Goal: Check status

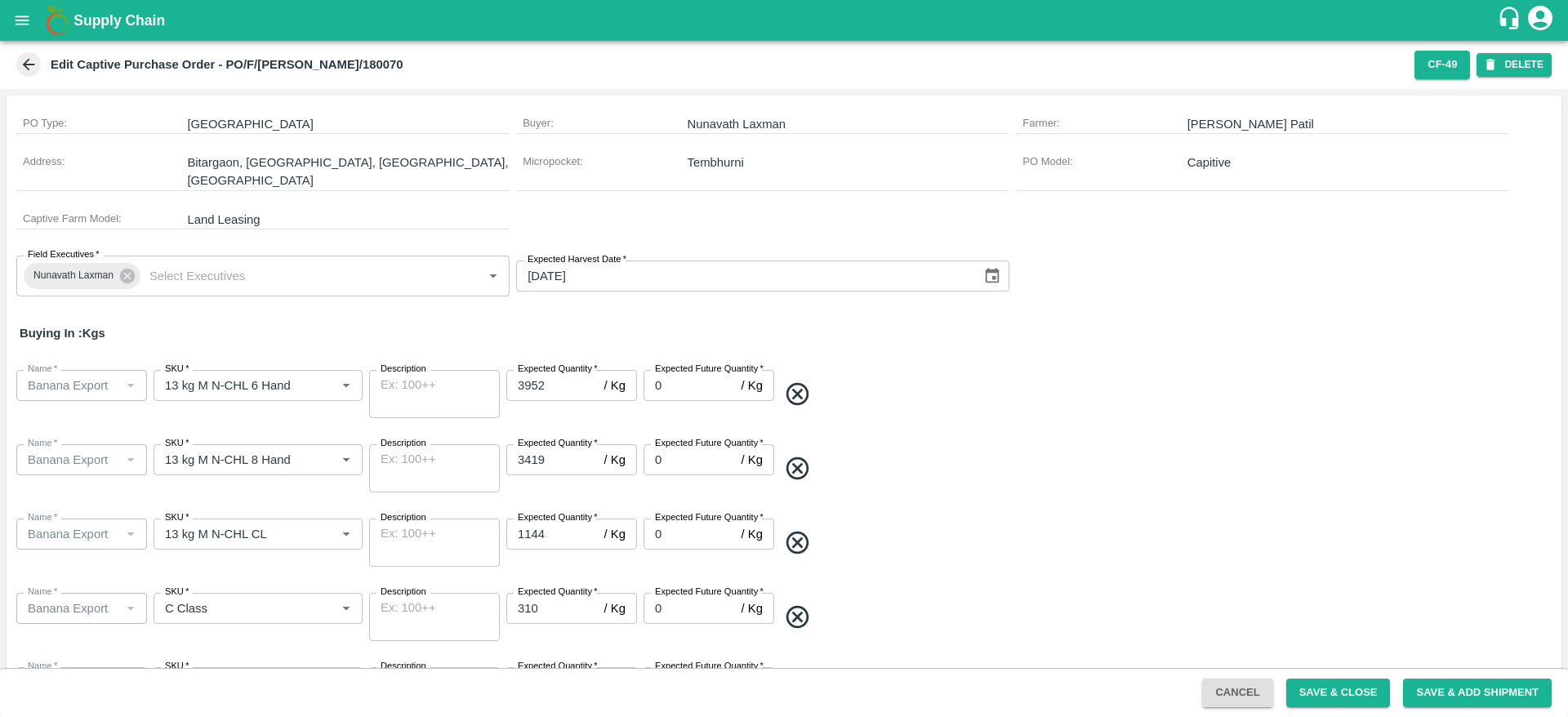
scroll to position [48, 0]
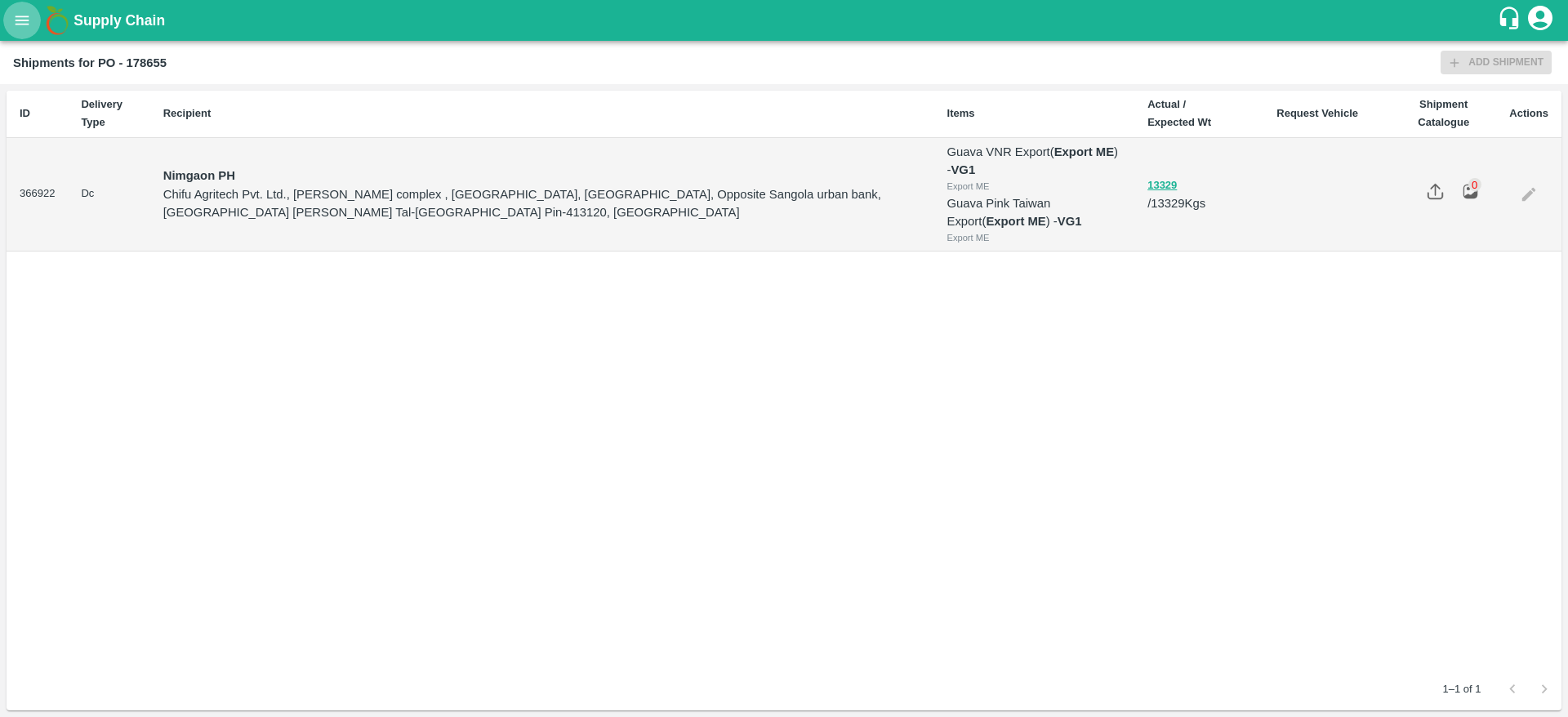
click at [25, 25] on icon "open drawer" at bounding box center [22, 20] width 14 height 9
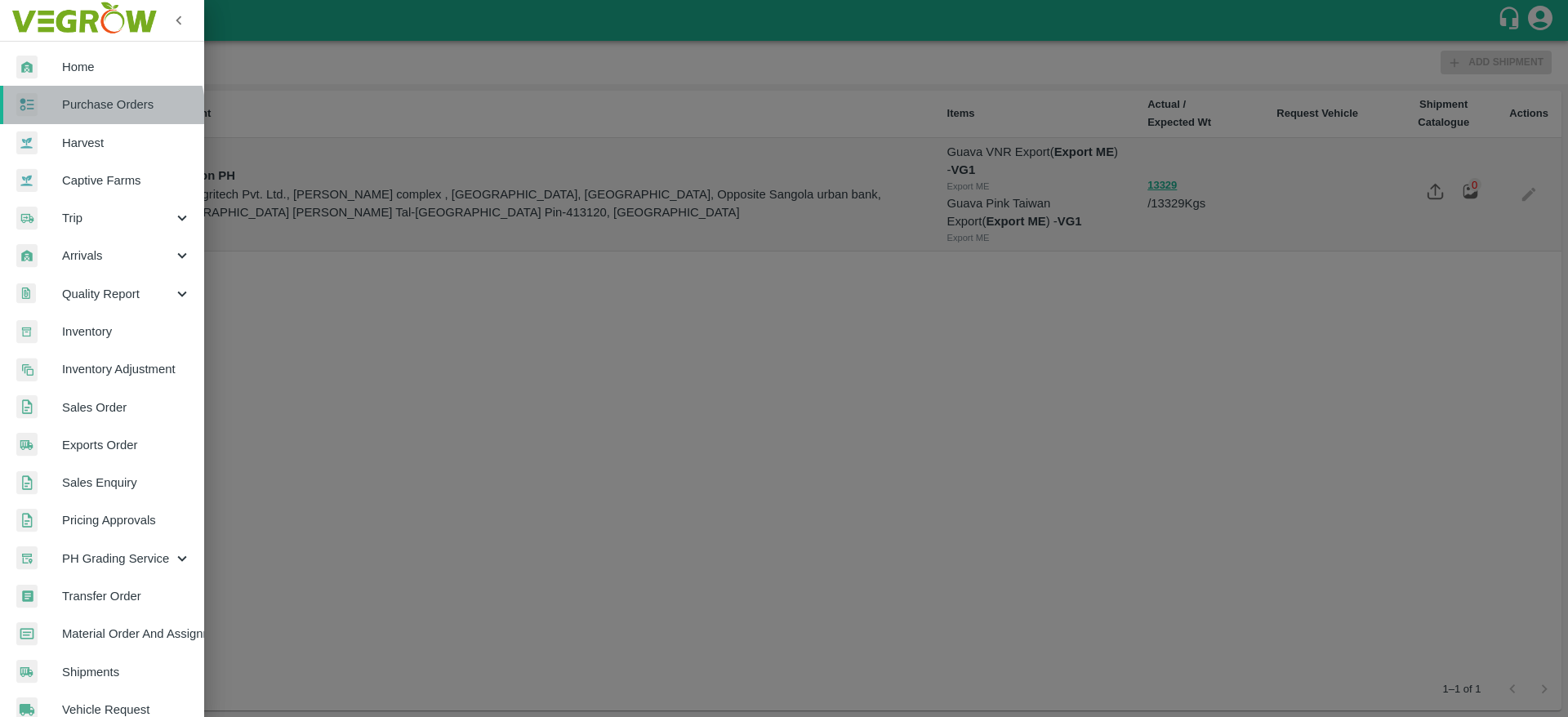
click at [88, 115] on link "Purchase Orders" at bounding box center [101, 105] width 204 height 38
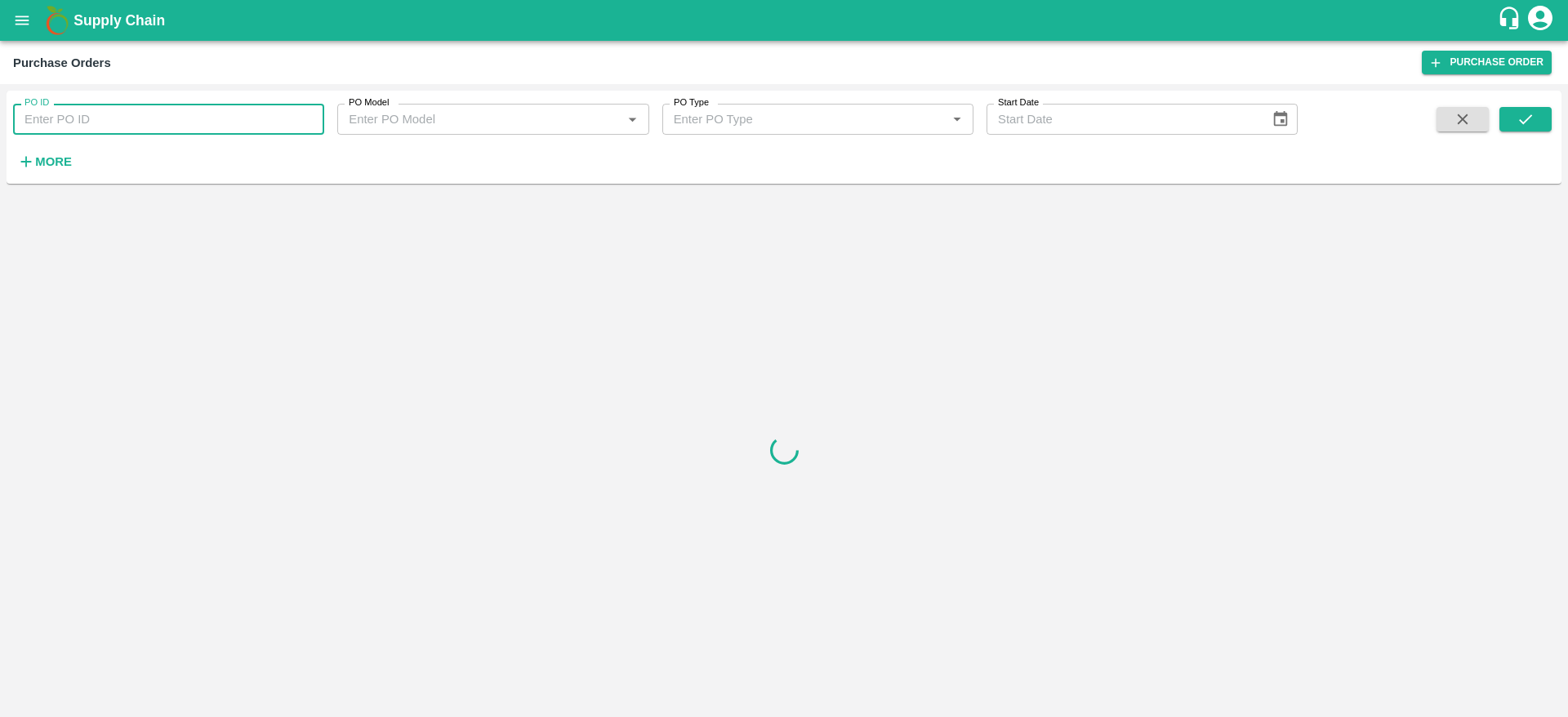
click at [131, 131] on input "PO ID" at bounding box center [169, 120] width 311 height 31
paste input "180070"
click at [1539, 120] on button "submit" at bounding box center [1525, 120] width 52 height 25
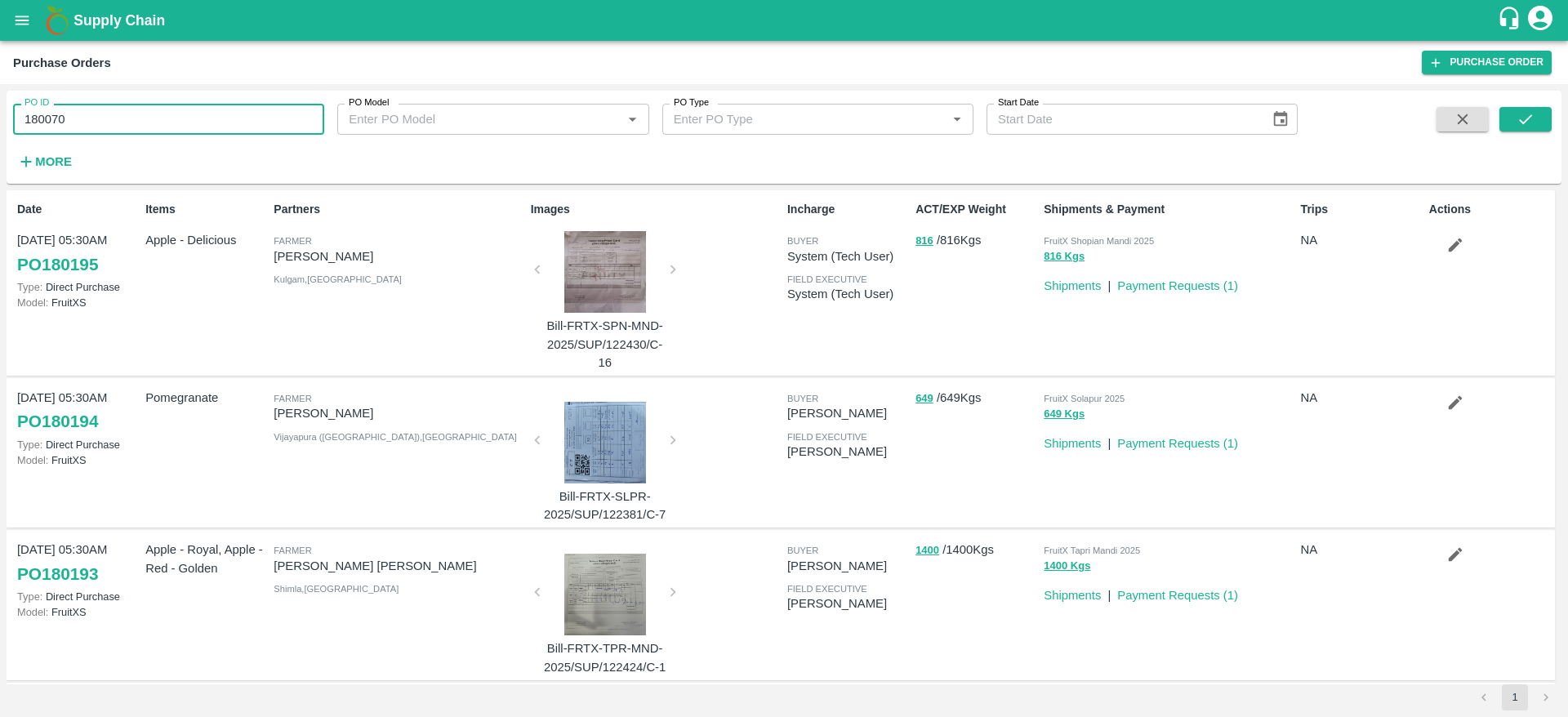
click at [99, 114] on input "180070" at bounding box center [169, 120] width 311 height 31
type input "180070"
click at [1530, 116] on icon "submit" at bounding box center [1525, 120] width 13 height 10
click at [1558, 108] on div "PO ID 180070 PO ID PO Model PO Model   * PO Type PO Type   * Start Date Start D…" at bounding box center [784, 138] width 1555 height 80
click at [1538, 118] on button "submit" at bounding box center [1525, 120] width 52 height 25
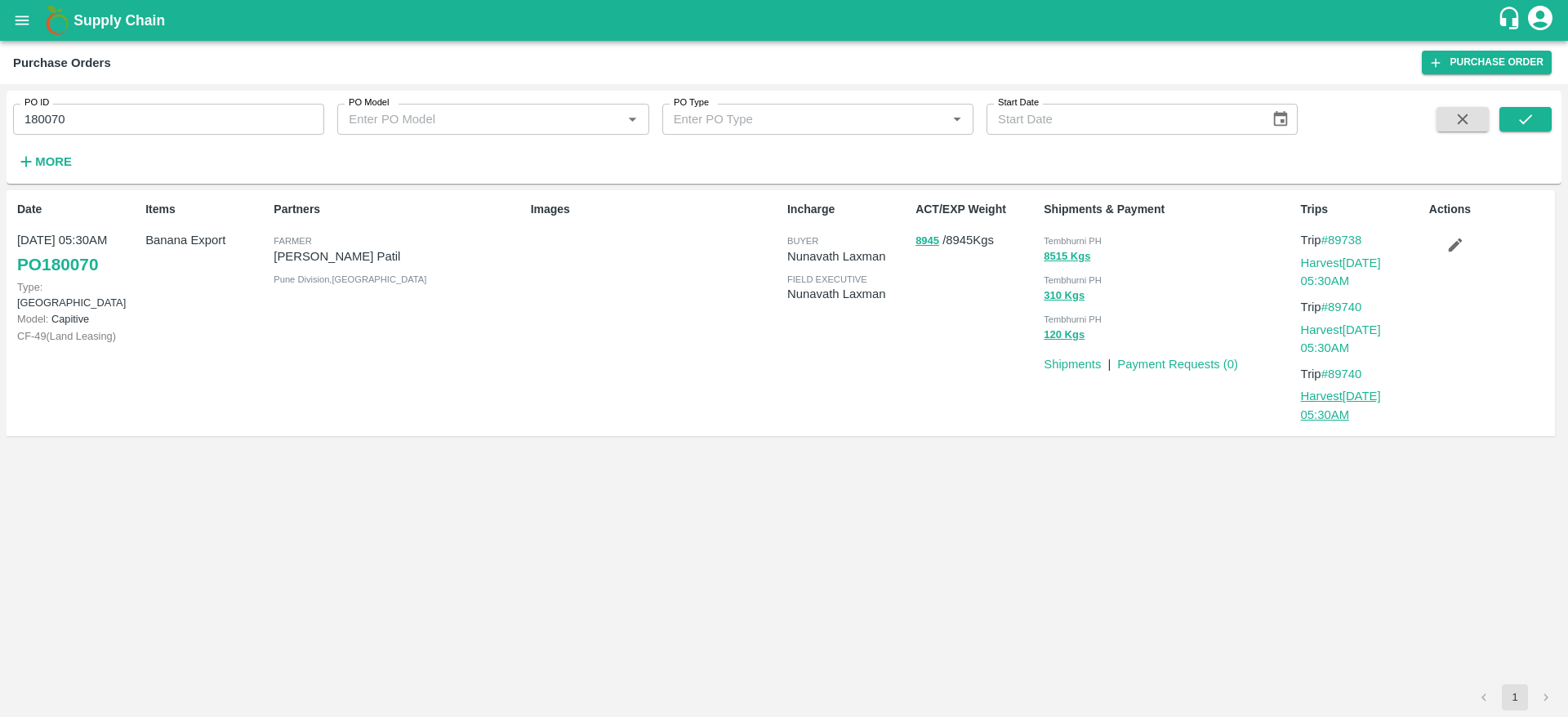
click at [1354, 395] on link "Harvest 09 Oct, 05:30AM" at bounding box center [1340, 405] width 80 height 31
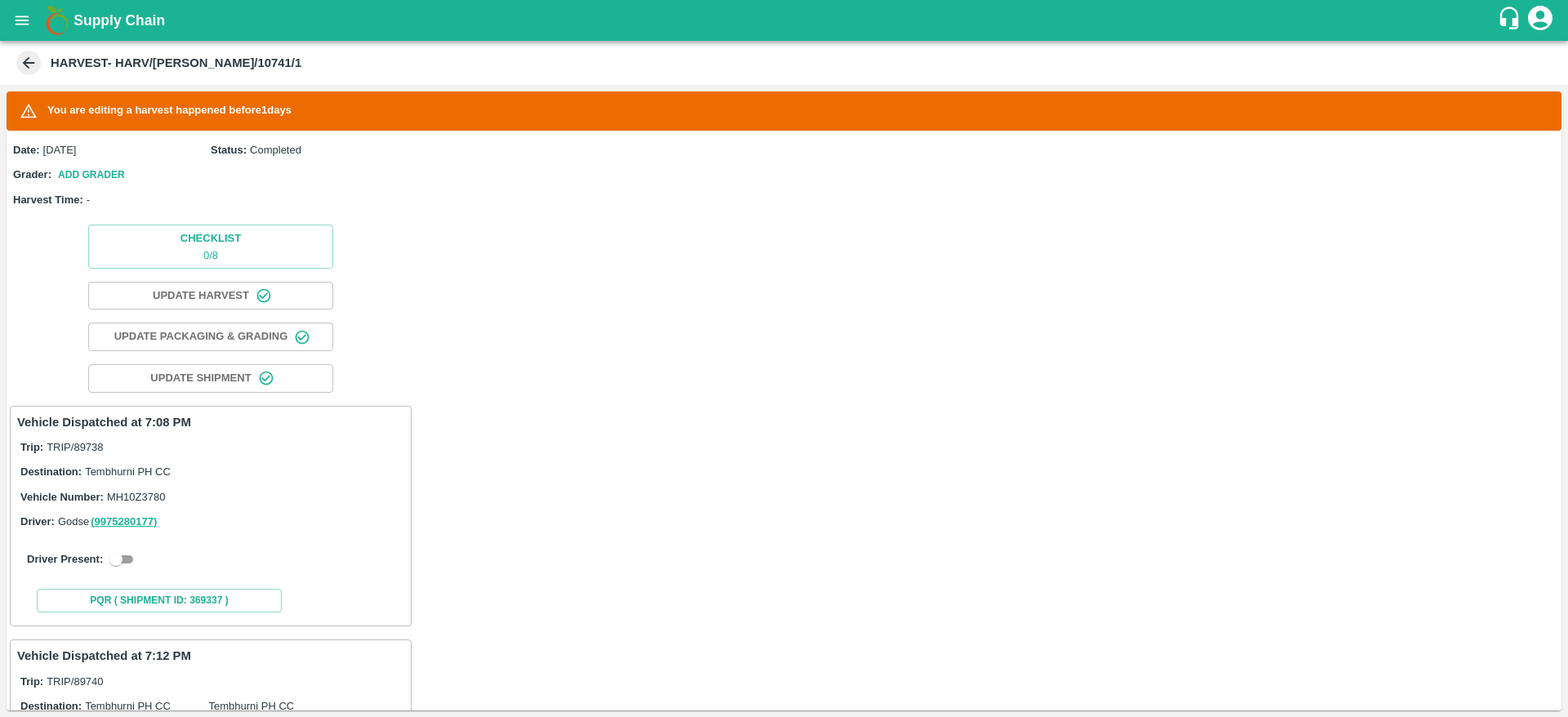
scroll to position [192, 0]
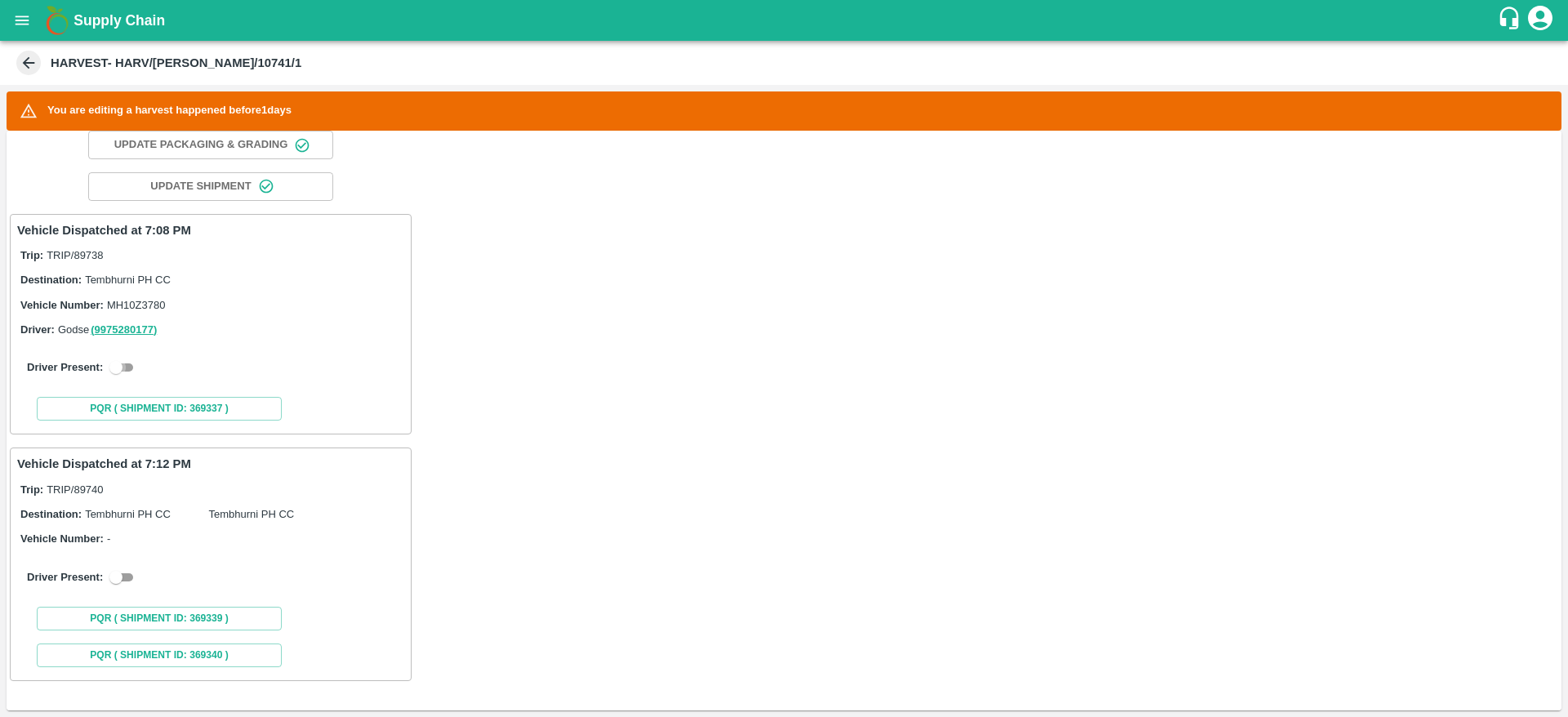
click at [108, 376] on input "checkbox" at bounding box center [116, 368] width 59 height 20
checkbox input "true"
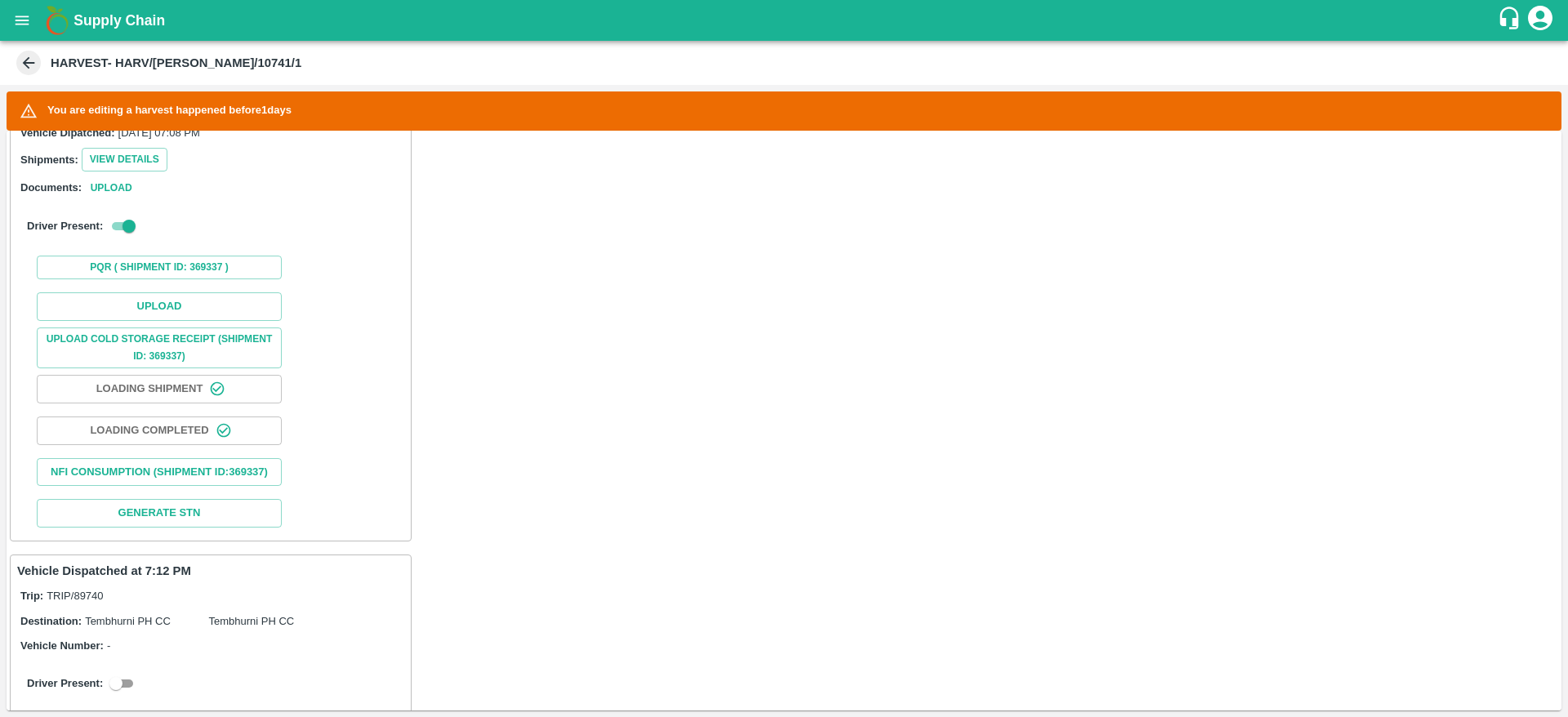
scroll to position [516, 0]
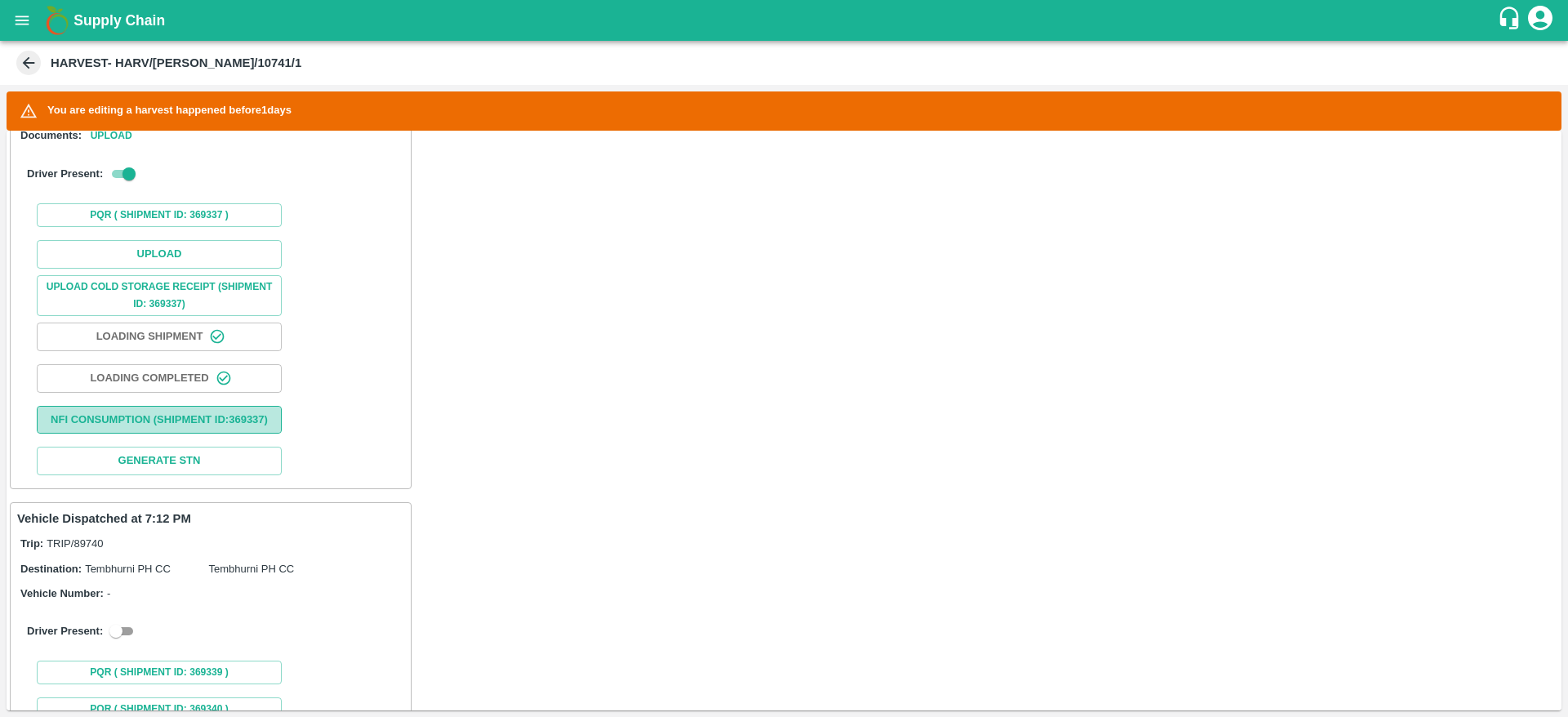
click at [231, 435] on button "Nfi Consumption (SHIPMENT ID: 369337 )" at bounding box center [159, 420] width 245 height 29
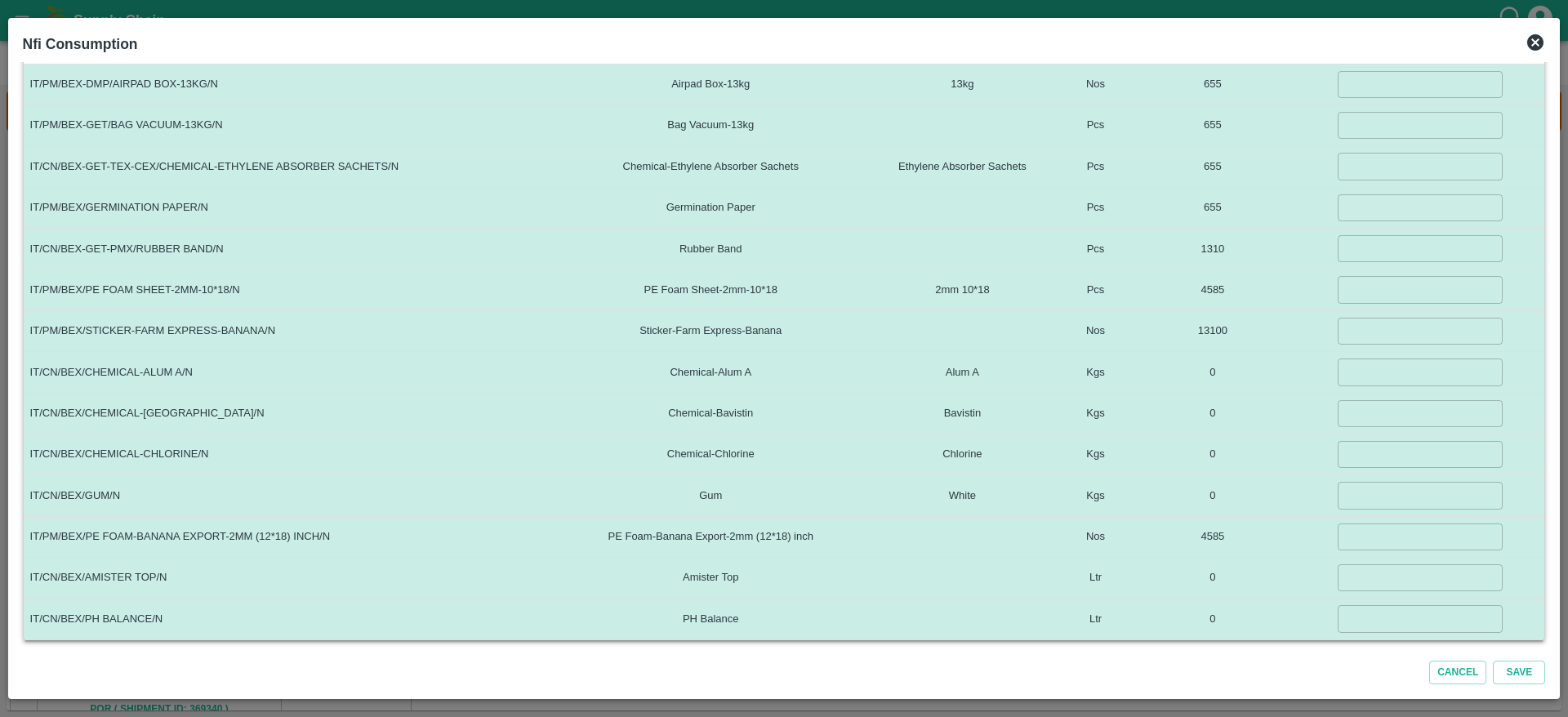
scroll to position [0, 0]
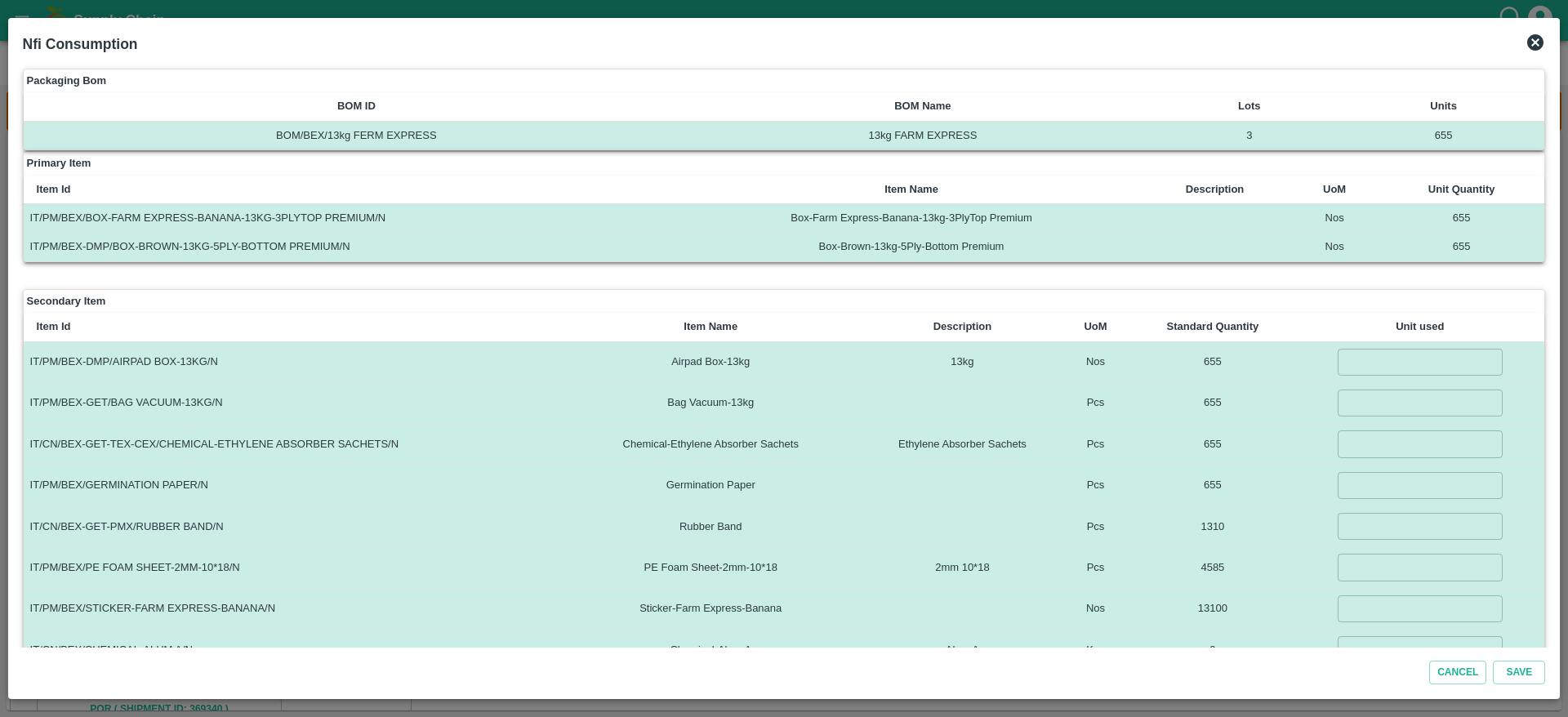
click at [1533, 42] on icon at bounding box center [1535, 43] width 16 height 16
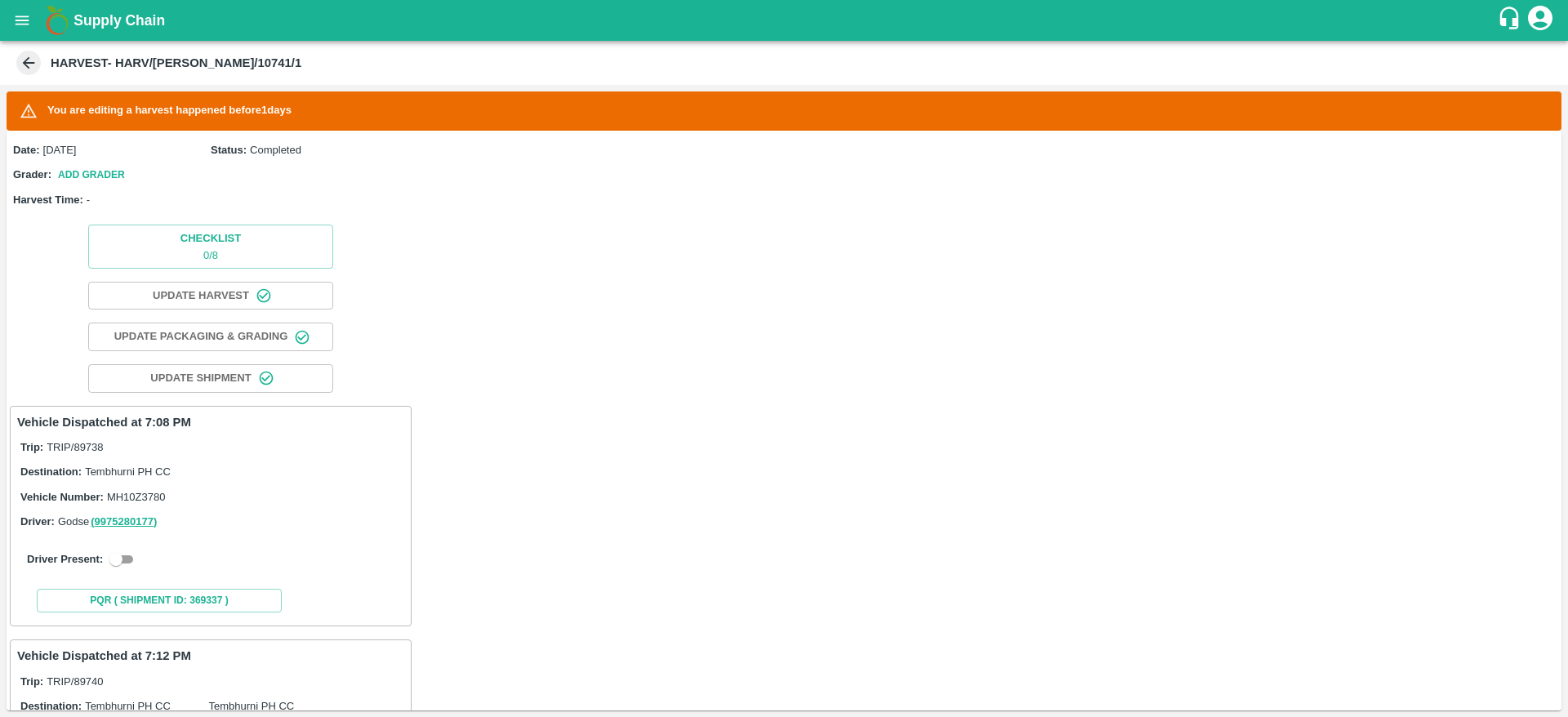
scroll to position [192, 0]
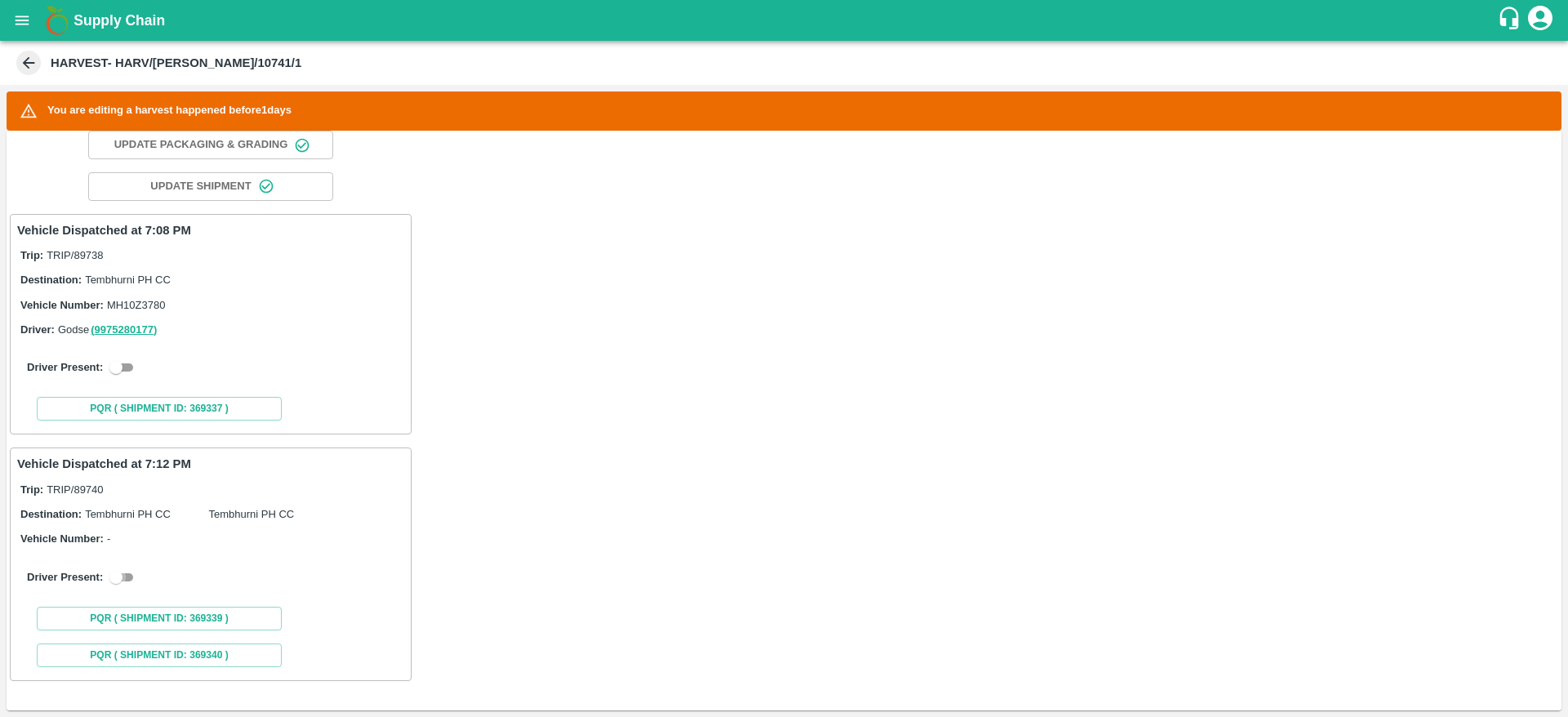
click at [120, 575] on input "checkbox" at bounding box center [116, 577] width 59 height 20
checkbox input "true"
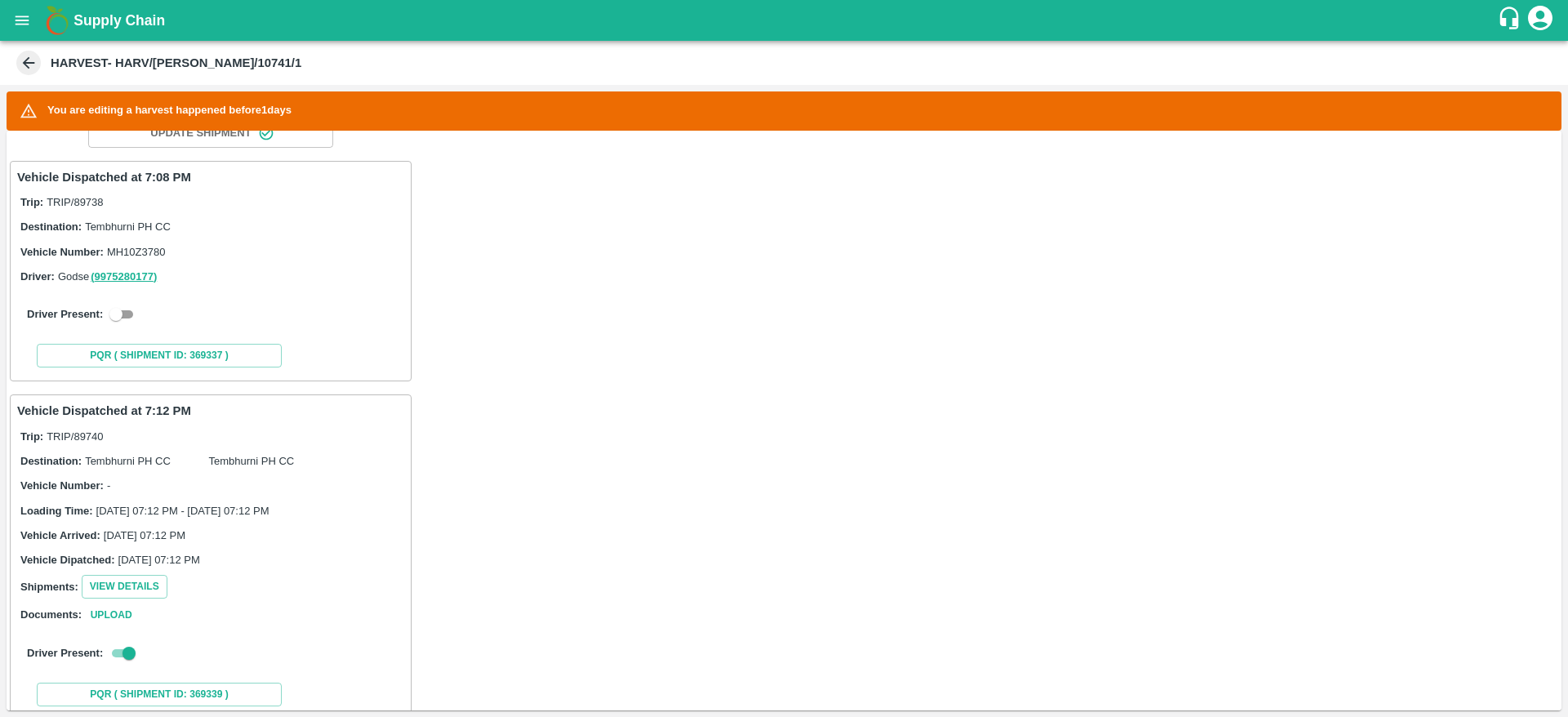
scroll to position [228, 0]
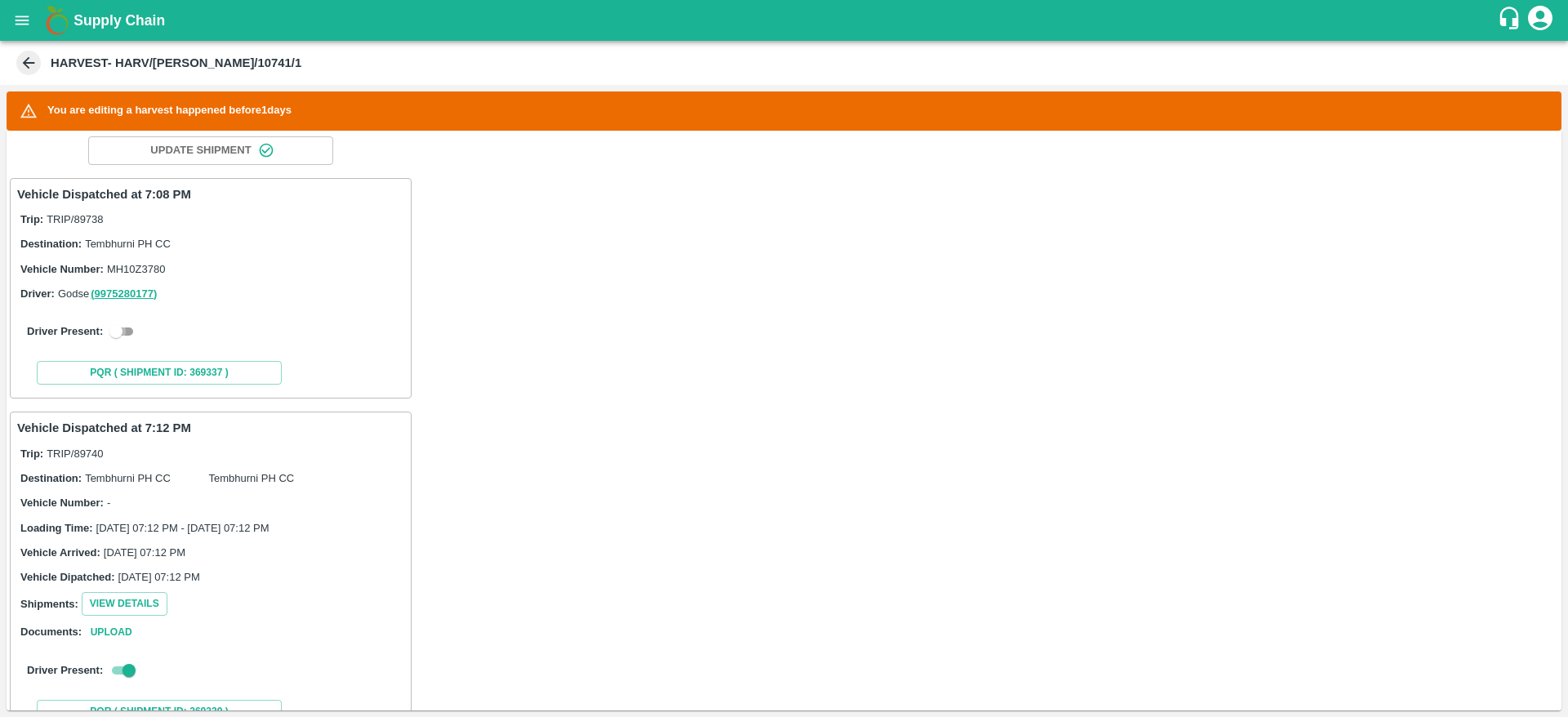
click at [110, 322] on input "checkbox" at bounding box center [116, 331] width 59 height 20
checkbox input "true"
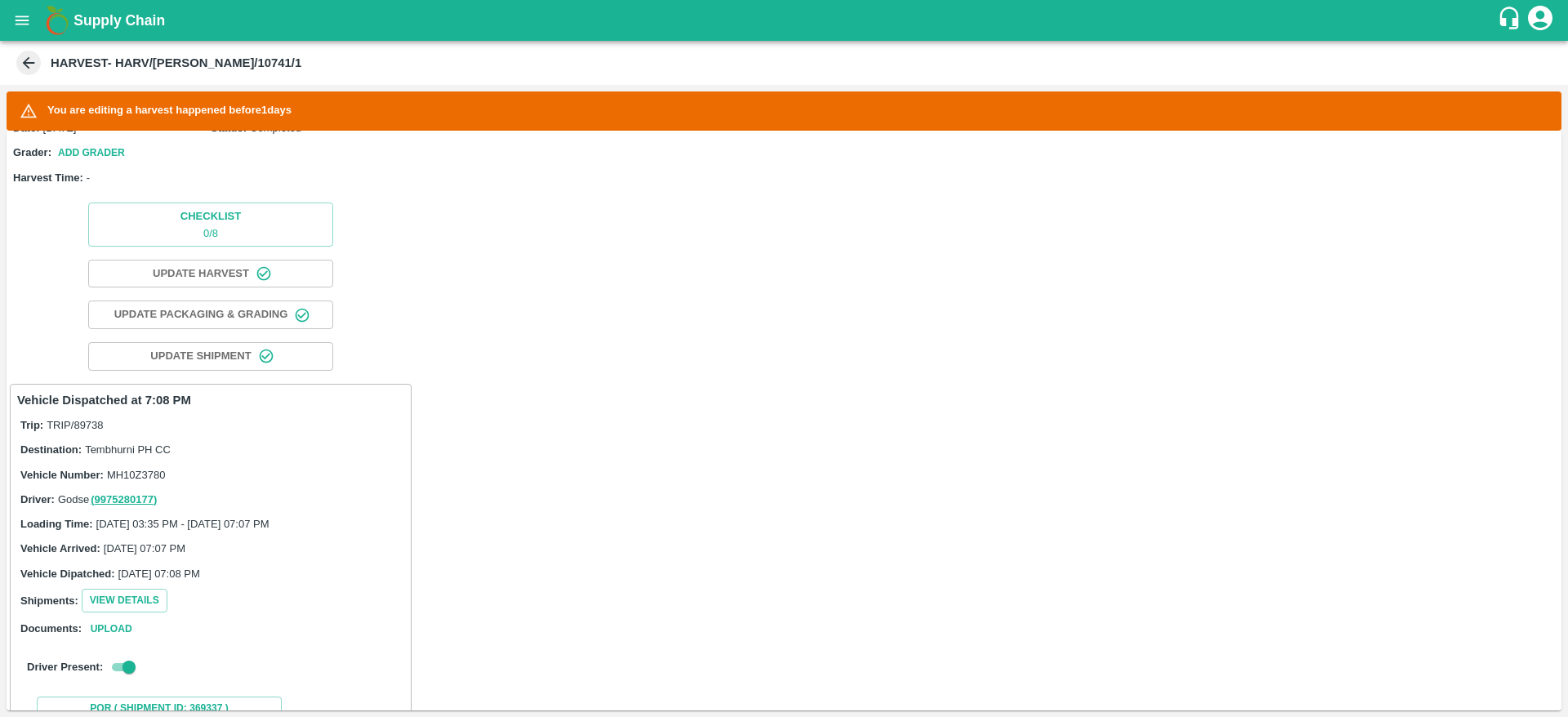
scroll to position [0, 0]
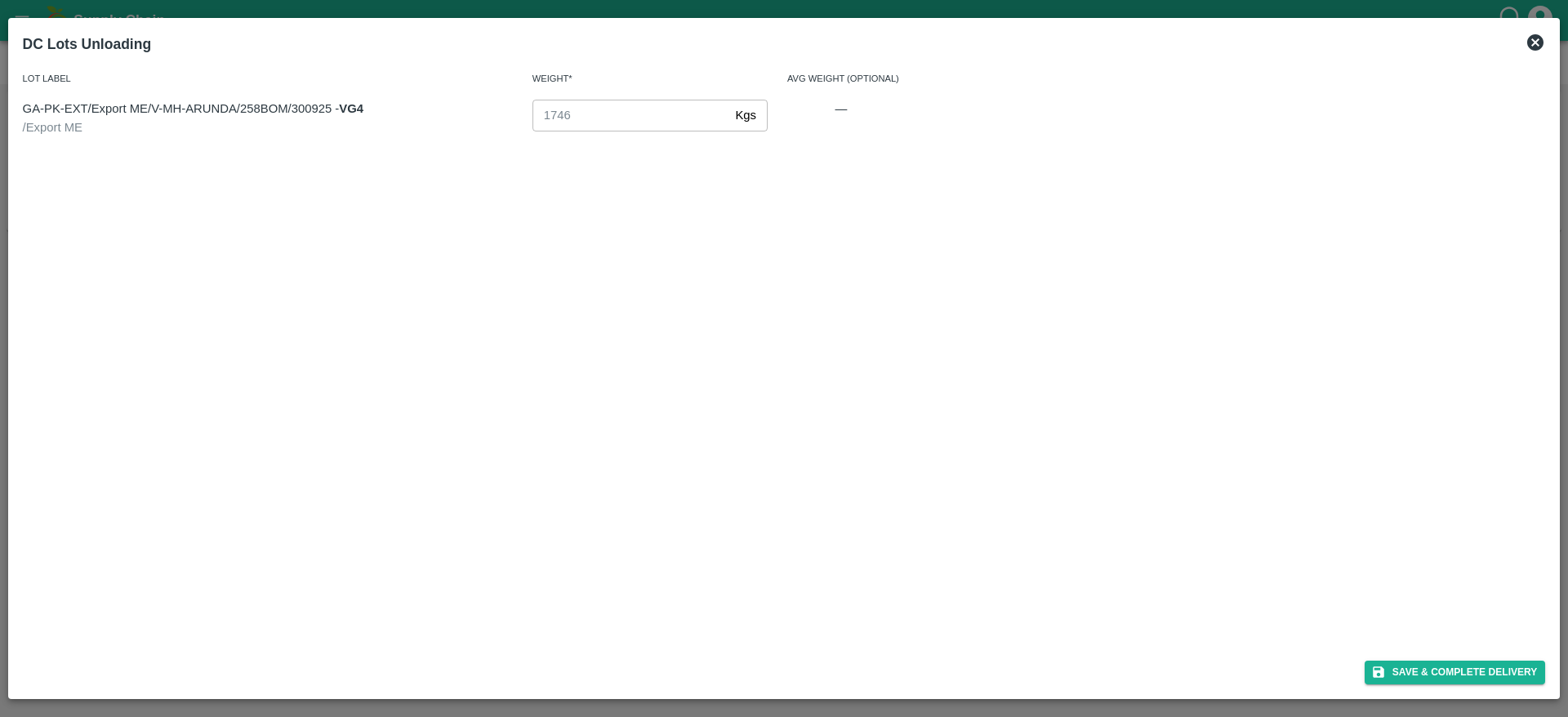
scroll to position [215, 0]
click at [1538, 33] on icon at bounding box center [1535, 43] width 20 height 20
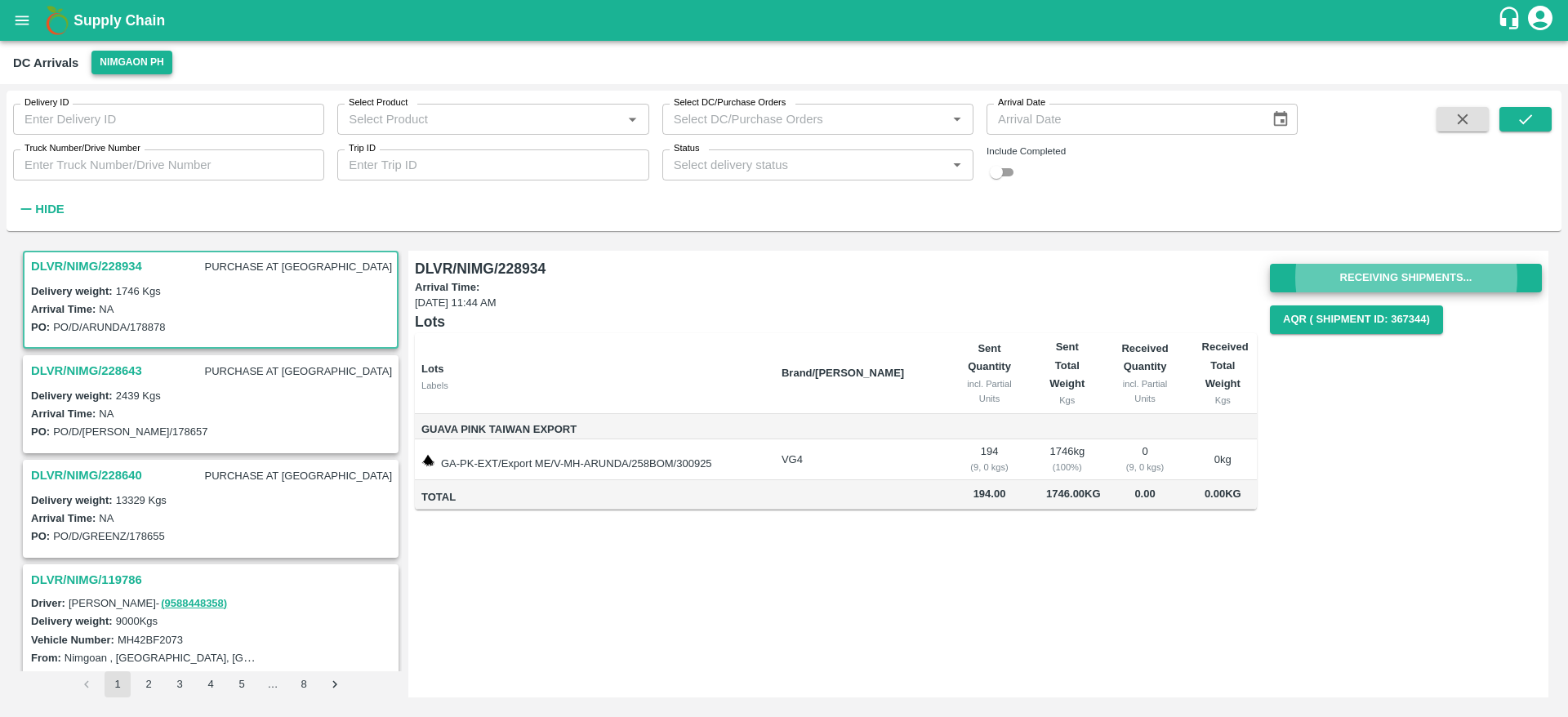
click at [160, 68] on button "Nimgaon PH" at bounding box center [132, 62] width 80 height 24
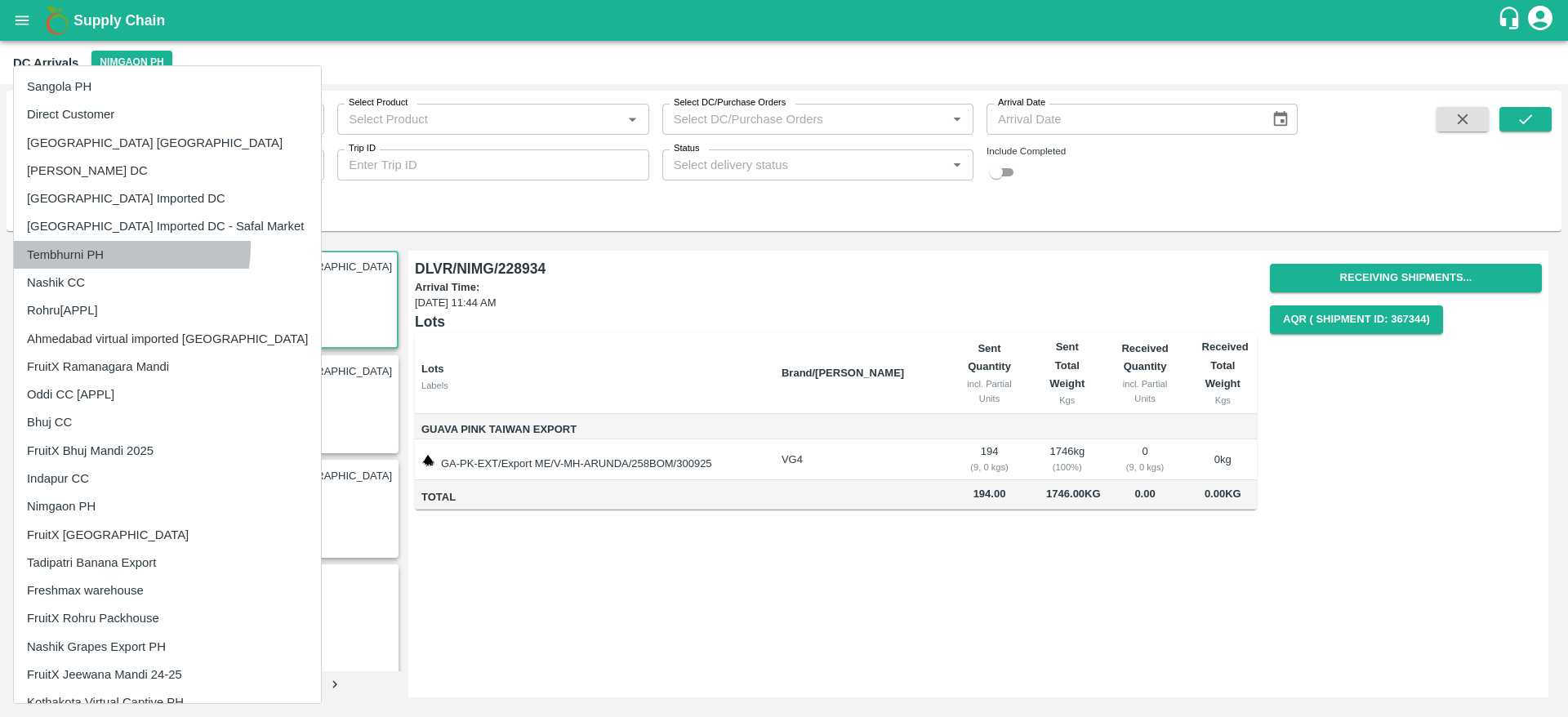
click at [128, 247] on li "Tembhurni PH" at bounding box center [167, 255] width 307 height 28
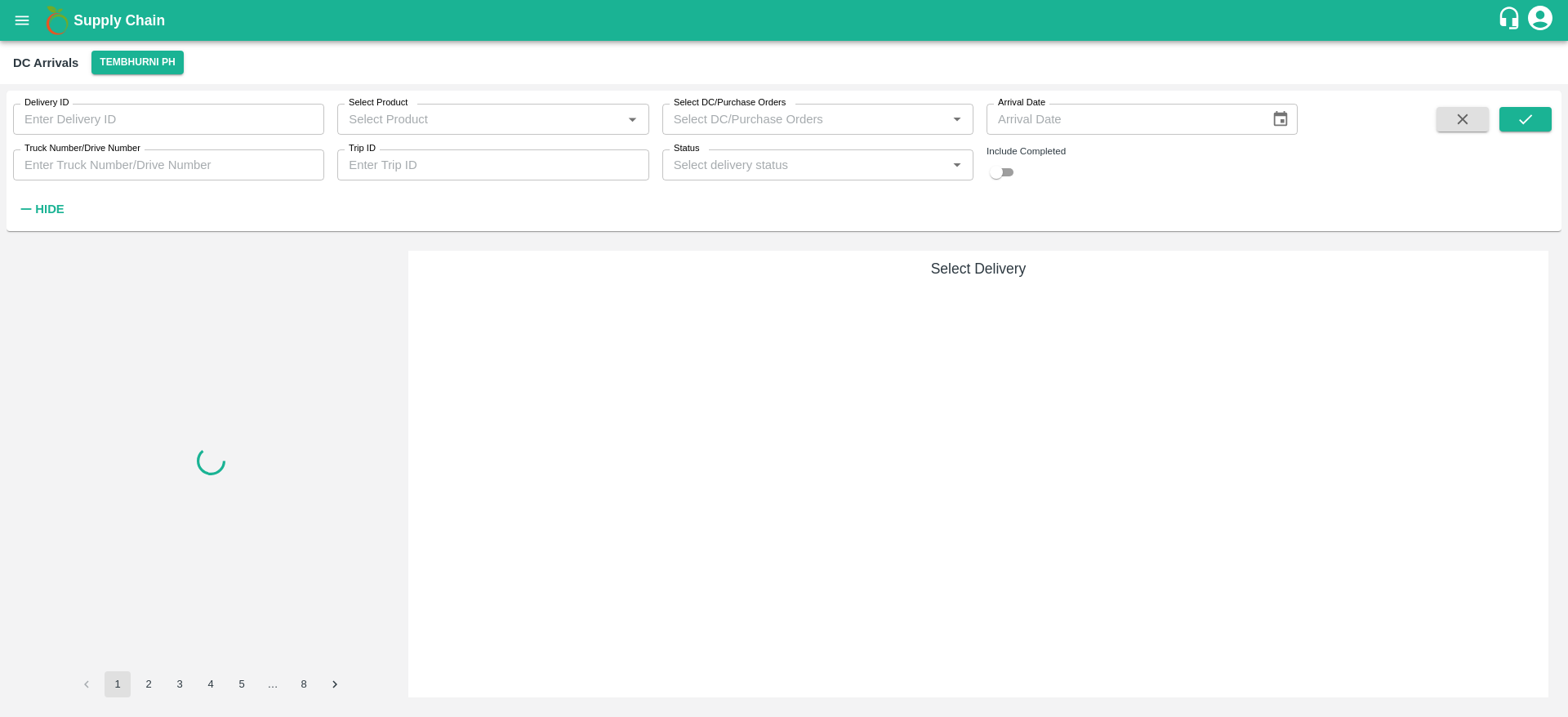
scroll to position [0, 0]
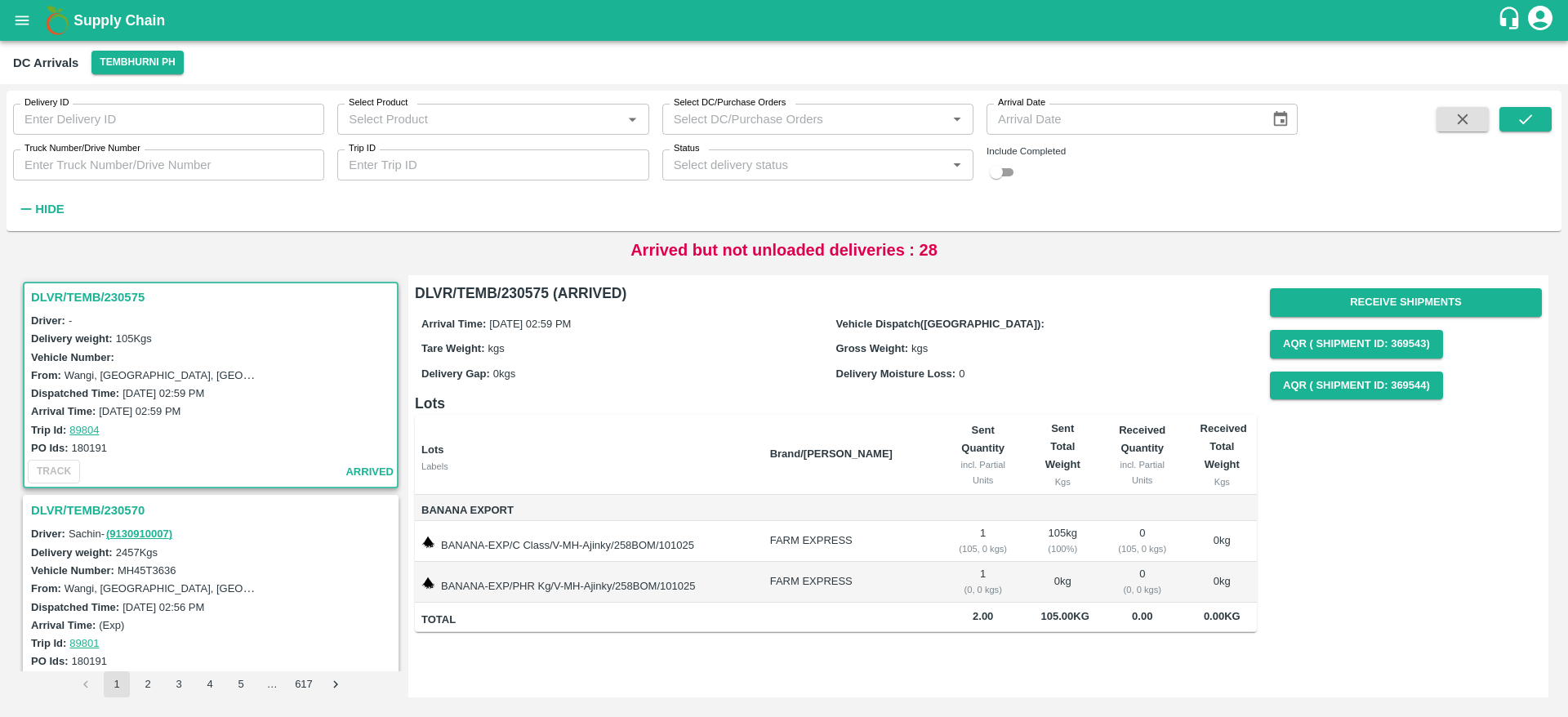
click at [507, 178] on input "Trip ID" at bounding box center [493, 165] width 311 height 31
type input "89738"
click at [1524, 115] on icon "submit" at bounding box center [1525, 120] width 18 height 18
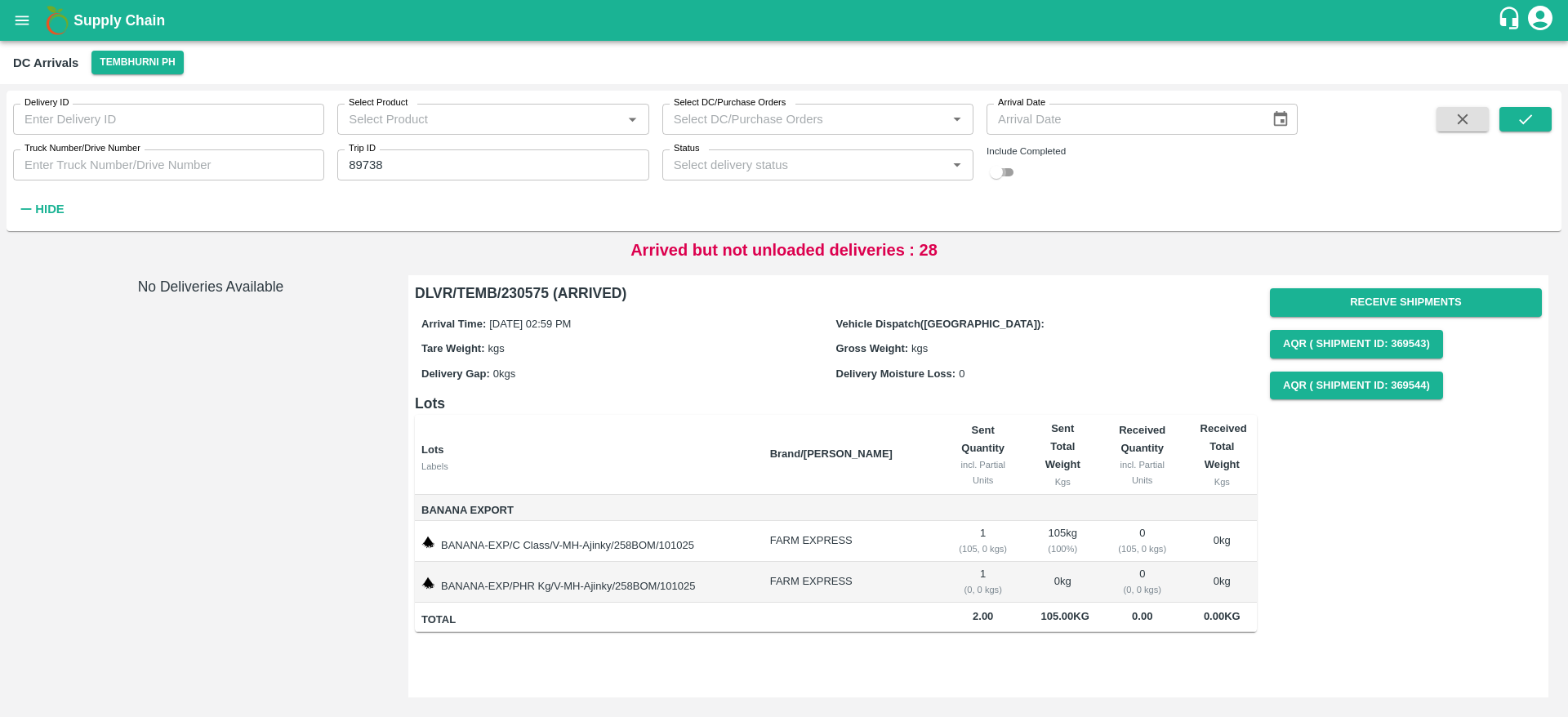
click at [996, 172] on input "checkbox" at bounding box center [996, 173] width 59 height 20
checkbox input "true"
click at [1534, 121] on icon "submit" at bounding box center [1525, 120] width 18 height 18
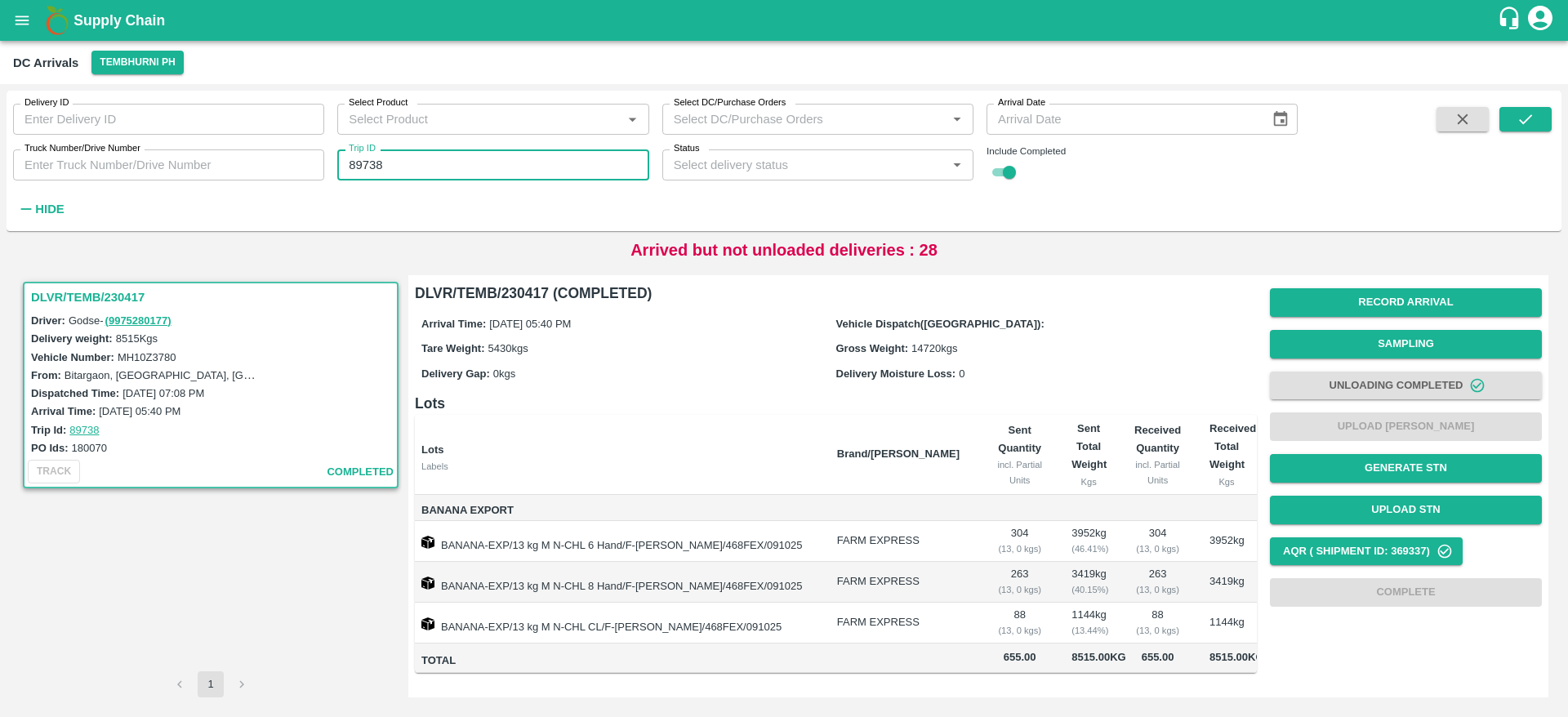
click at [484, 176] on input "89738" at bounding box center [493, 165] width 311 height 31
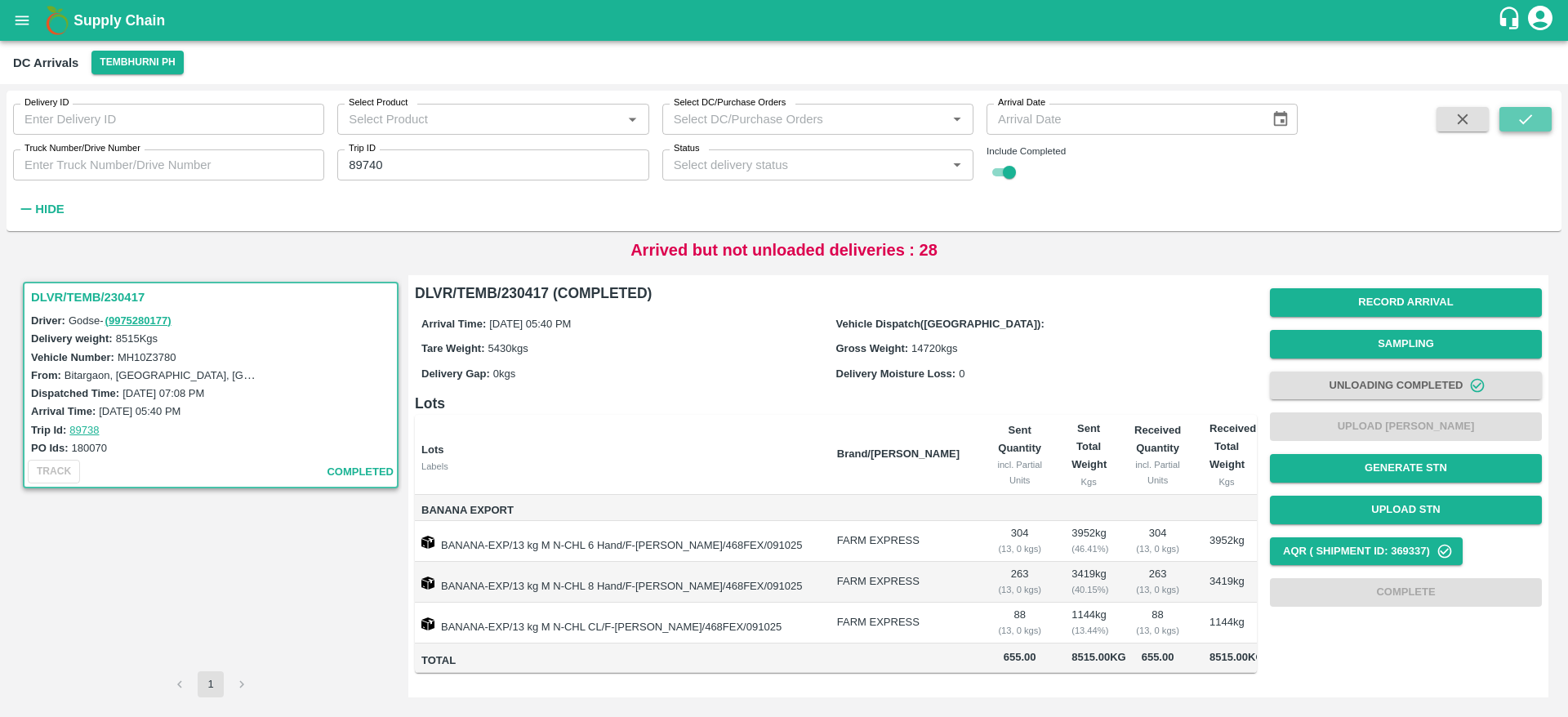
click at [1518, 112] on icon "submit" at bounding box center [1525, 120] width 18 height 18
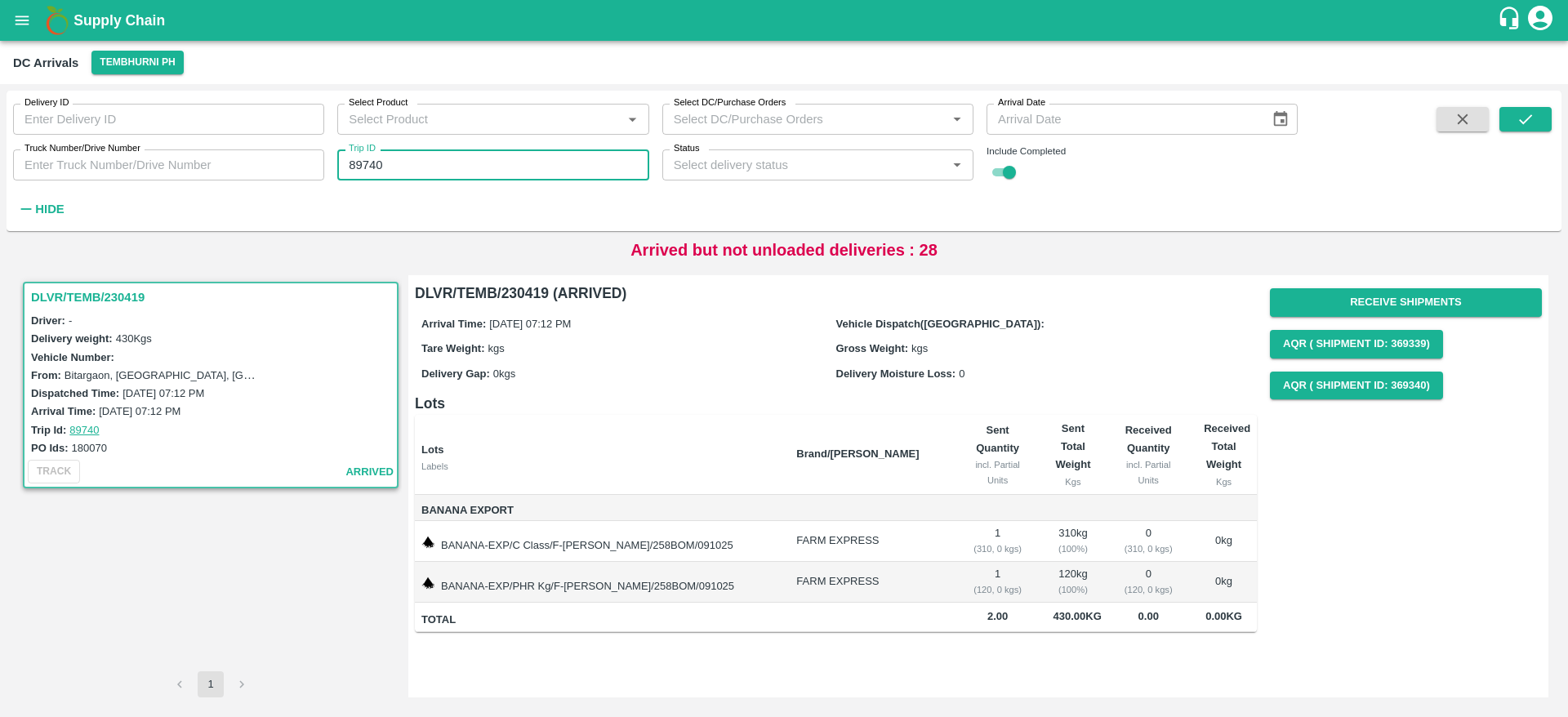
click at [495, 178] on input "89740" at bounding box center [493, 165] width 311 height 31
type input "89738"
click at [1543, 120] on button "submit" at bounding box center [1525, 120] width 52 height 25
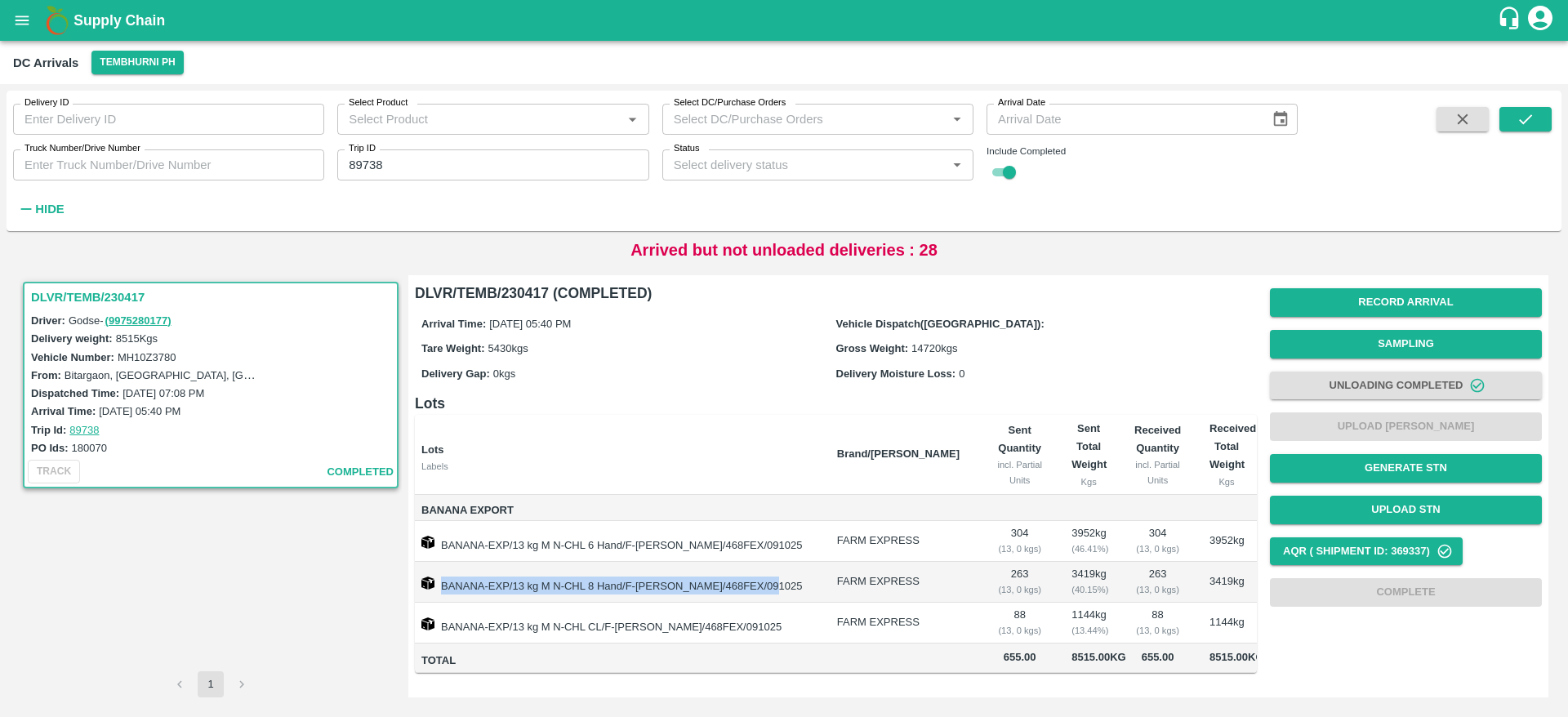
drag, startPoint x: 442, startPoint y: 587, endPoint x: 811, endPoint y: 591, distance: 369.0
click at [811, 591] on td "BANANA-EXP/13 kg M N-CHL 8 Hand/F-[PERSON_NAME]/468FEX/091025" at bounding box center [620, 582] width 409 height 41
copy td "BANANA-EXP/13 kg M N-CHL 8 Hand/F-[PERSON_NAME]/468FEX/091025"
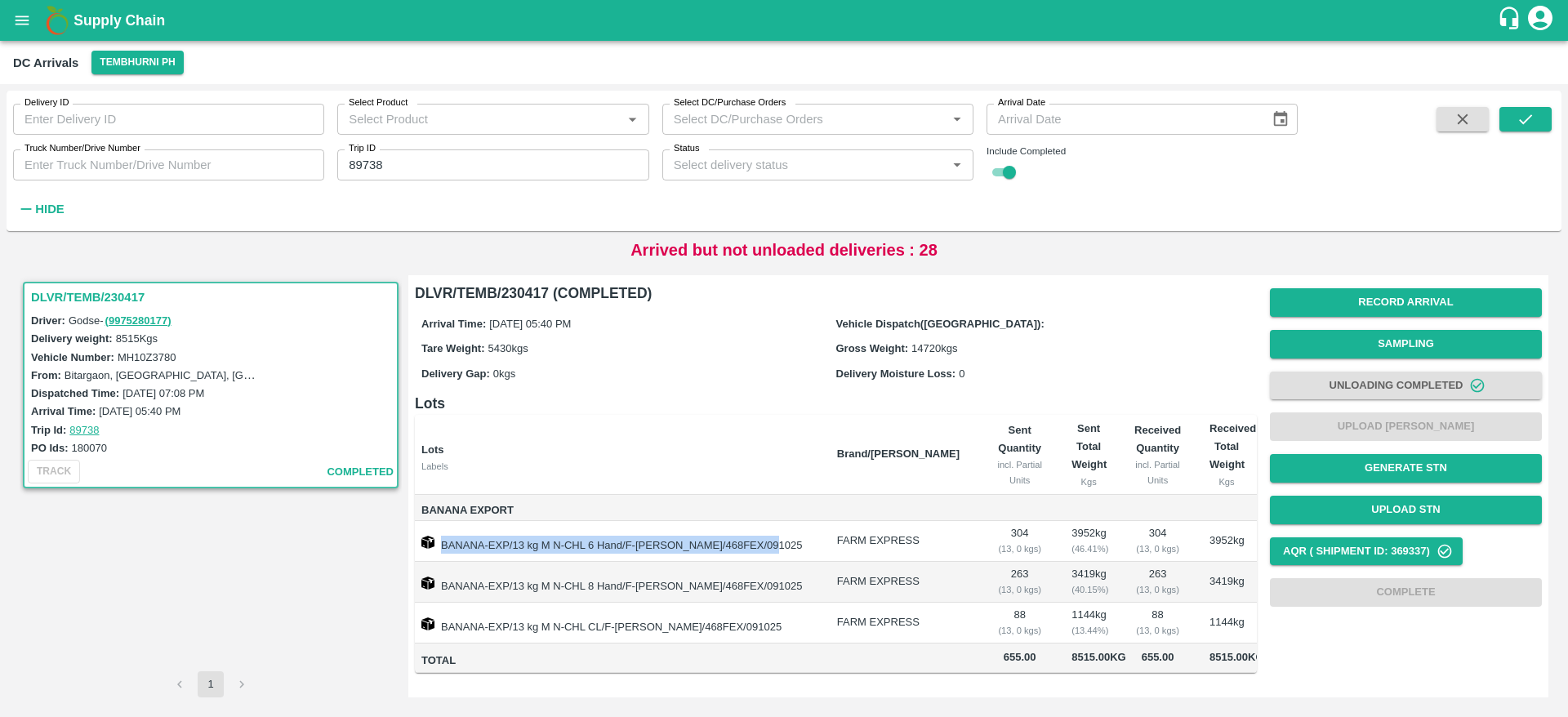
drag, startPoint x: 440, startPoint y: 543, endPoint x: 790, endPoint y: 532, distance: 350.2
click at [790, 532] on td "BANANA-EXP/13 kg M N-CHL 6 Hand/F-[PERSON_NAME]/468FEX/091025" at bounding box center [620, 542] width 409 height 41
copy td "BANANA-EXP/13 kg M N-CHL 6 Hand/F-[PERSON_NAME]/468FEX/091025"
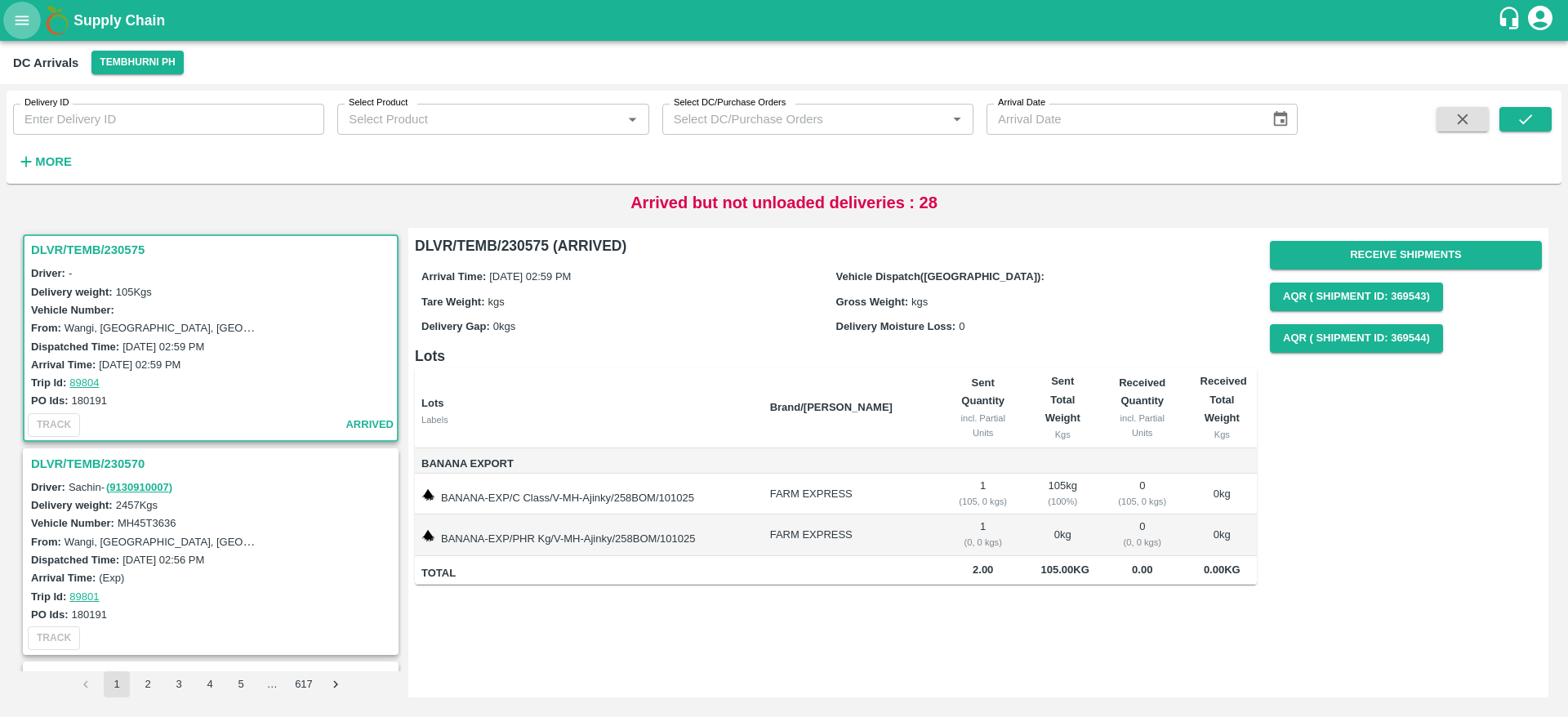
click at [22, 25] on icon "open drawer" at bounding box center [22, 20] width 18 height 18
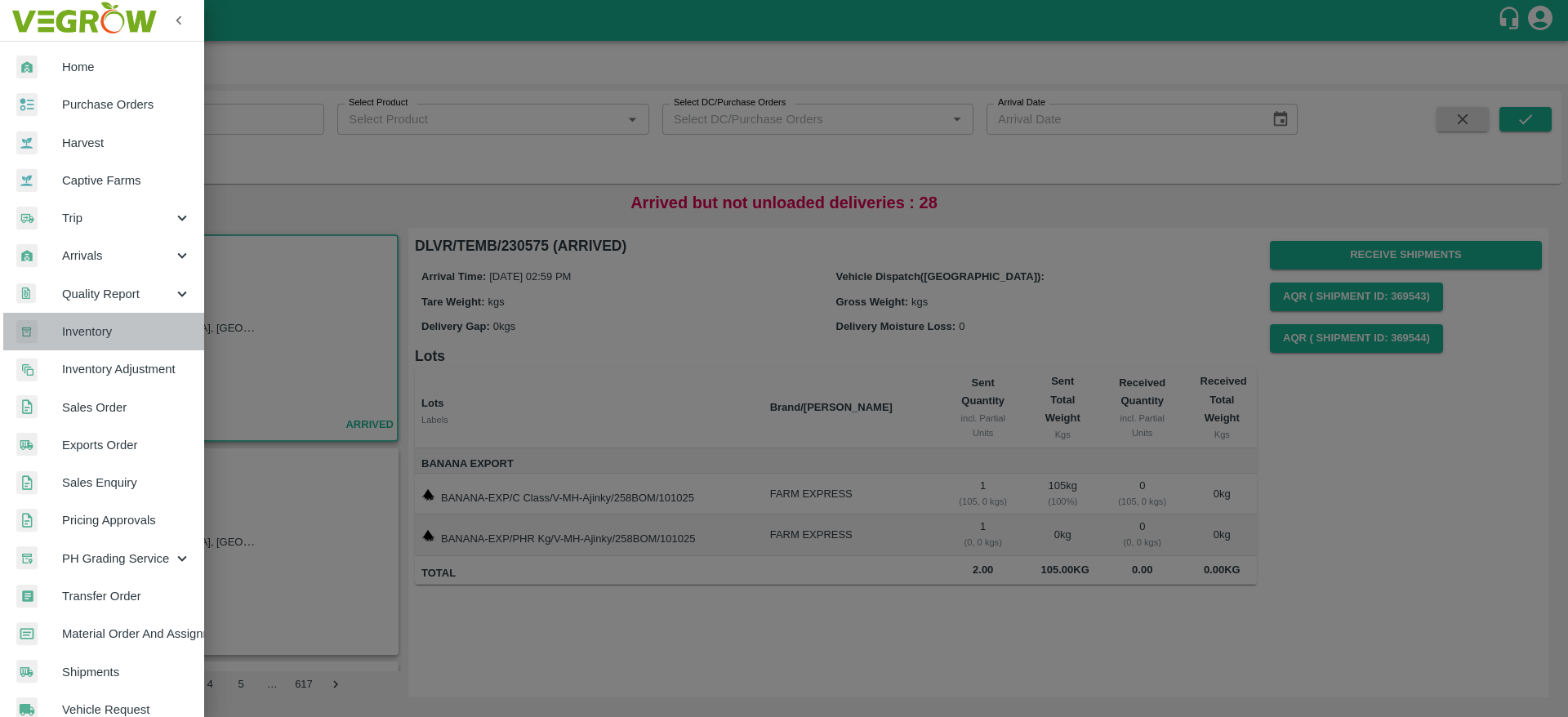
click at [110, 323] on span "Inventory" at bounding box center [127, 331] width 129 height 18
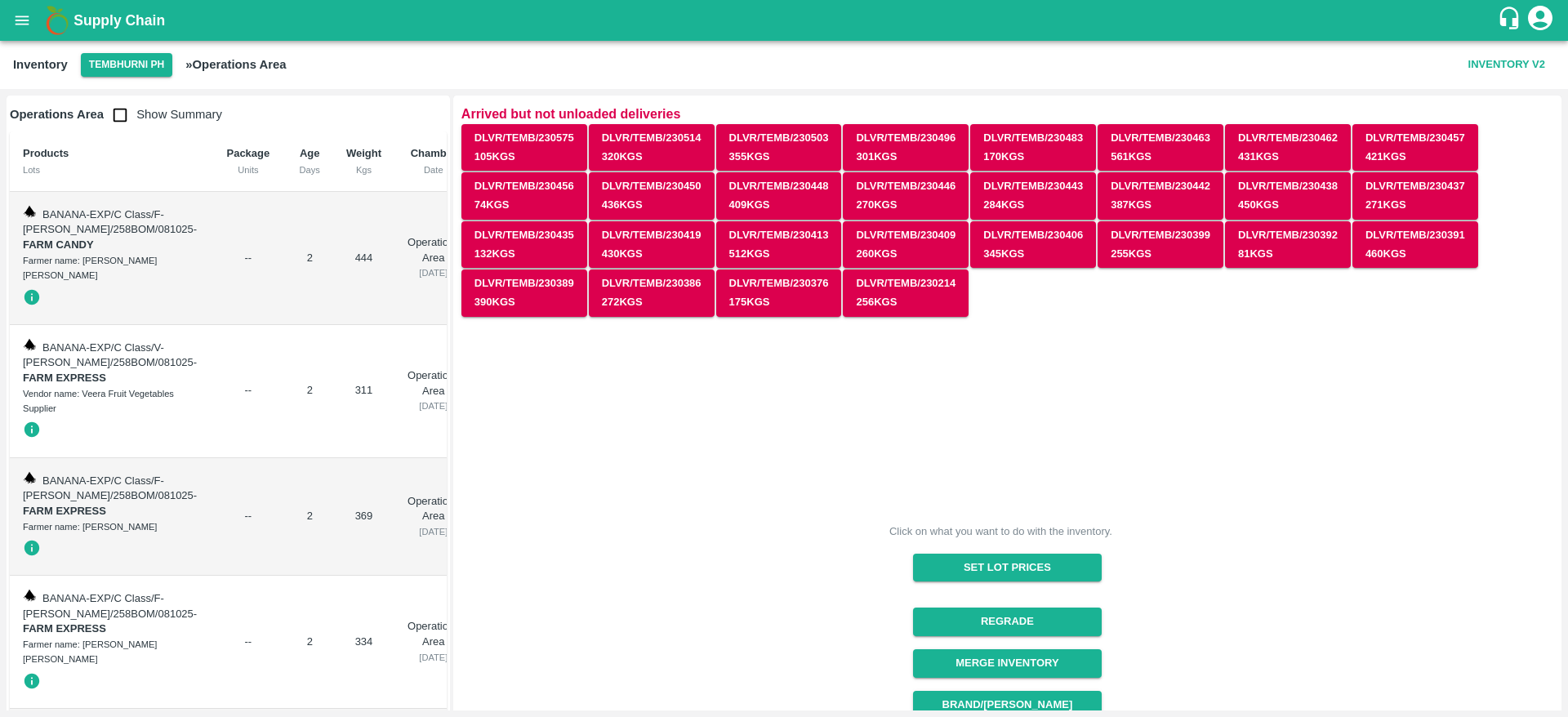
scroll to position [52298, 0]
